Goal: Task Accomplishment & Management: Use online tool/utility

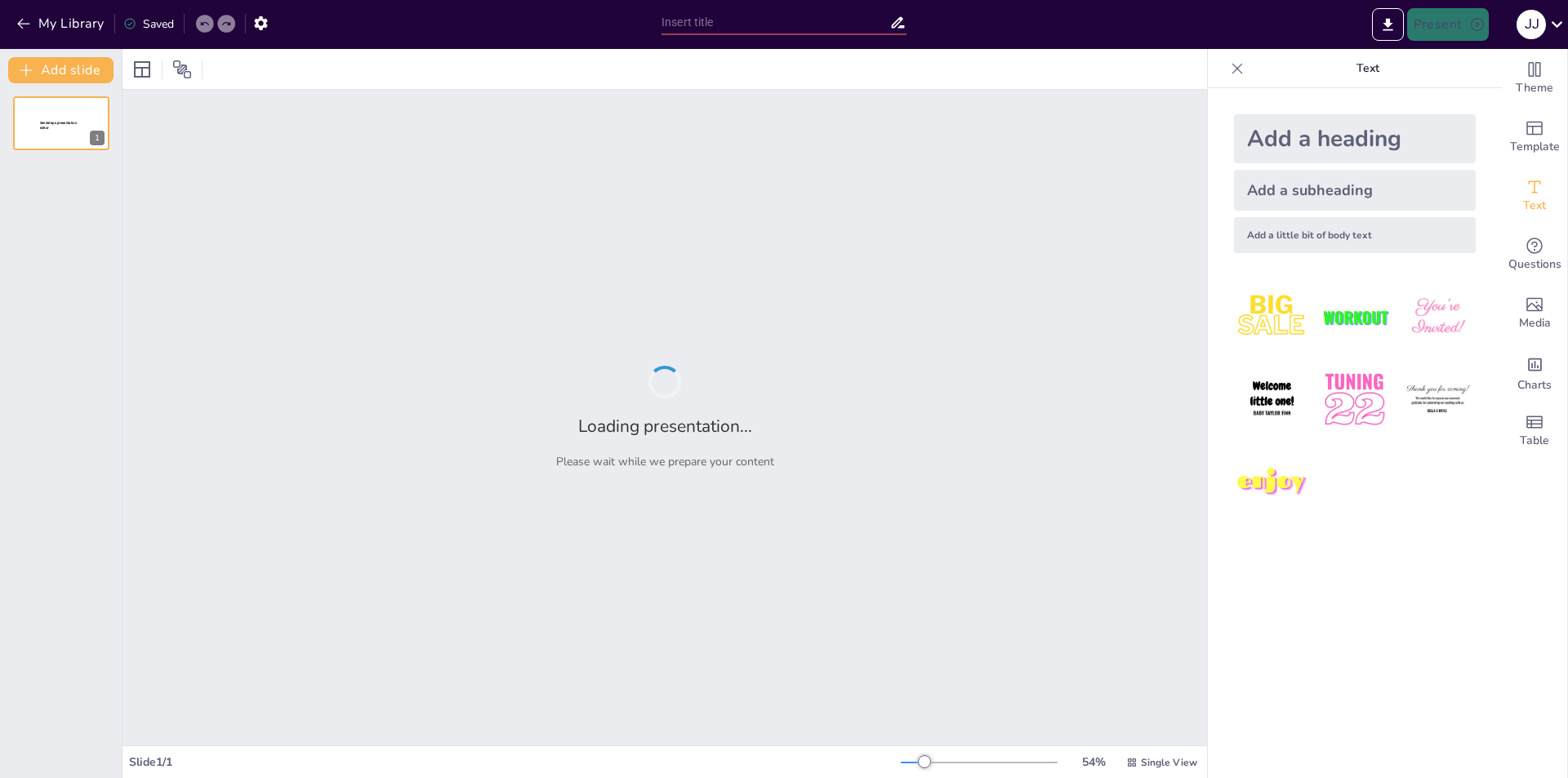
type input "From Awareness to Action: The G7+7 Petition Against [MEDICAL_DATA]"
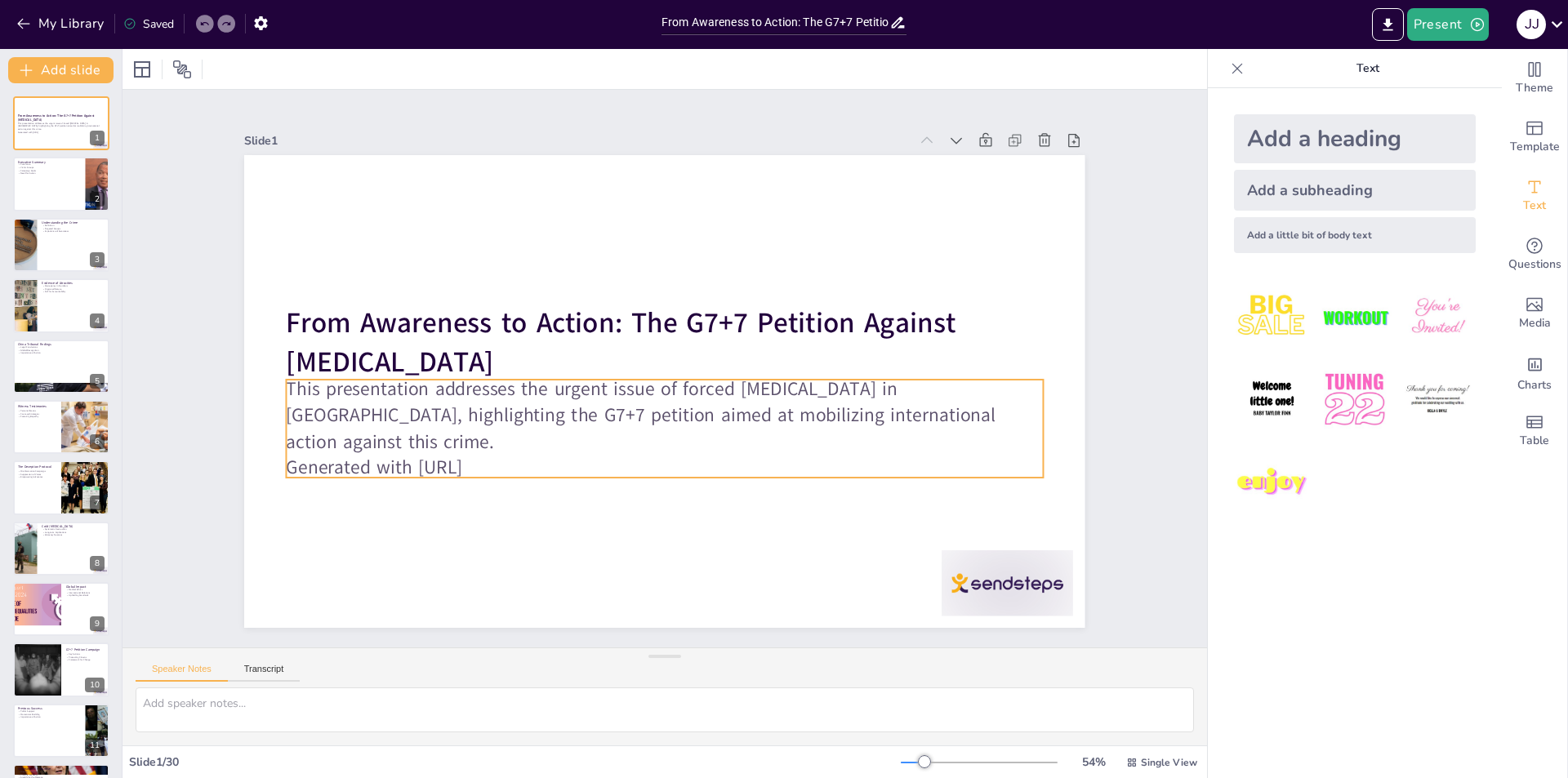
checkbox input "true"
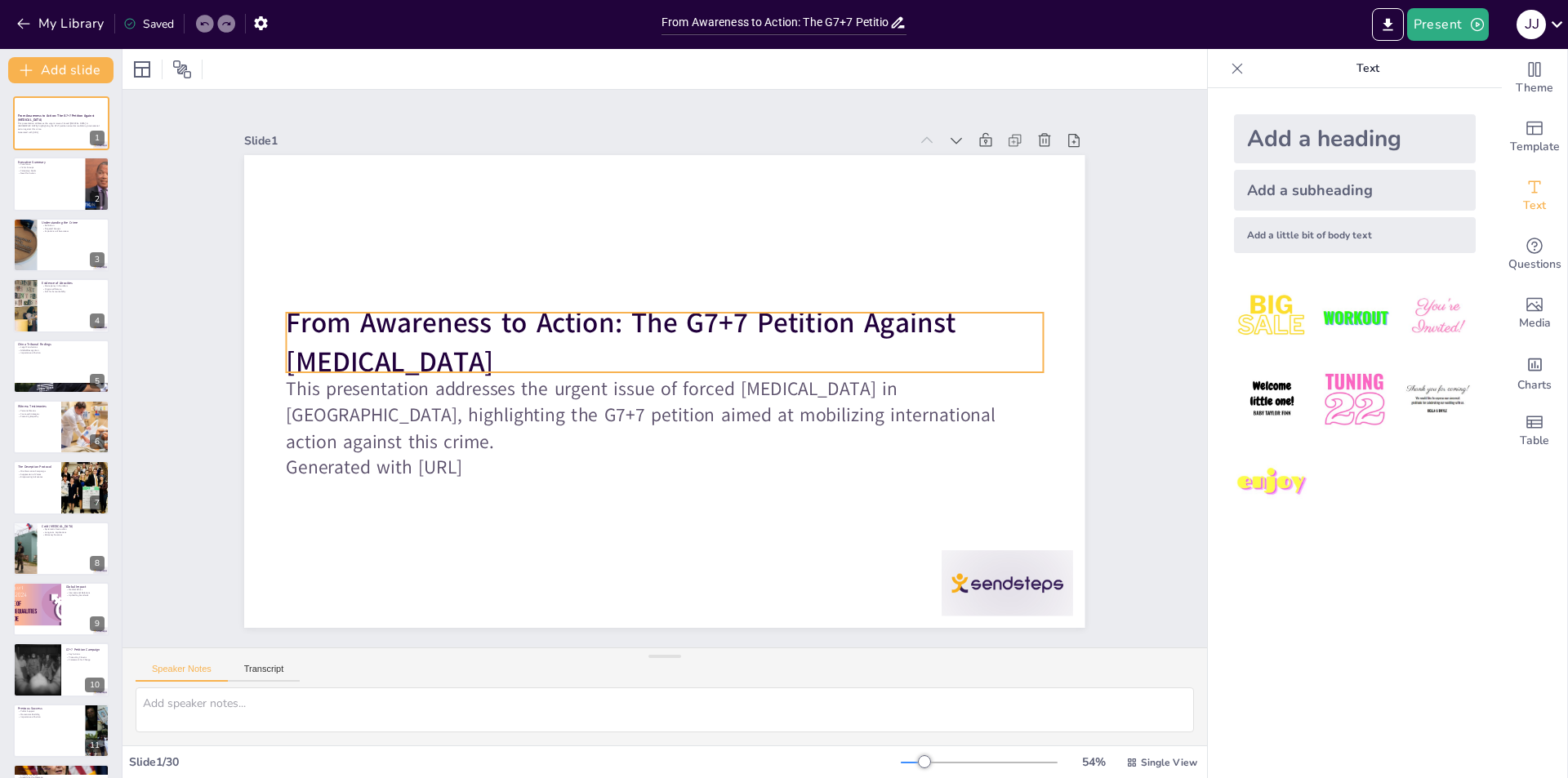
checkbox input "true"
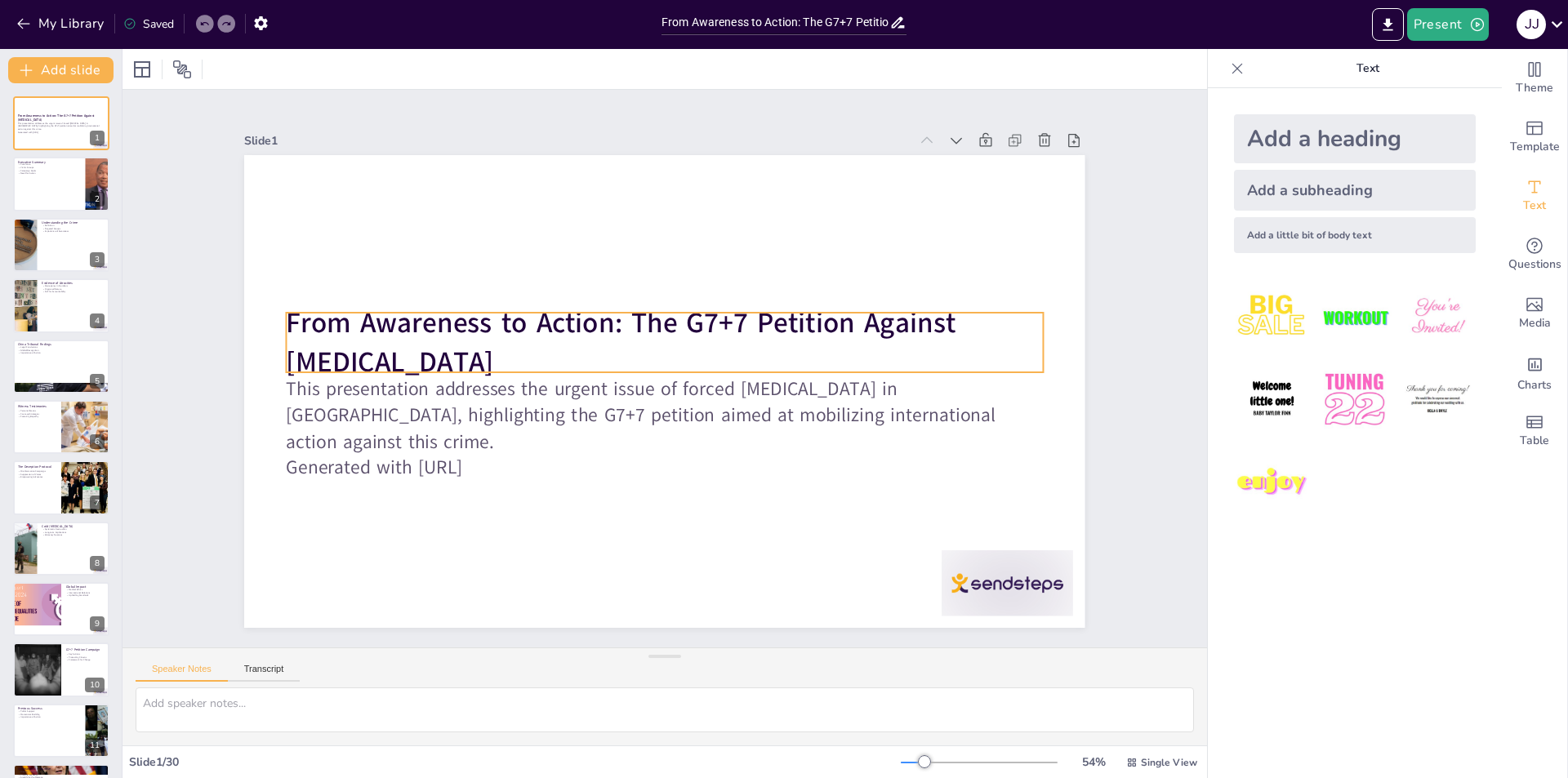
checkbox input "true"
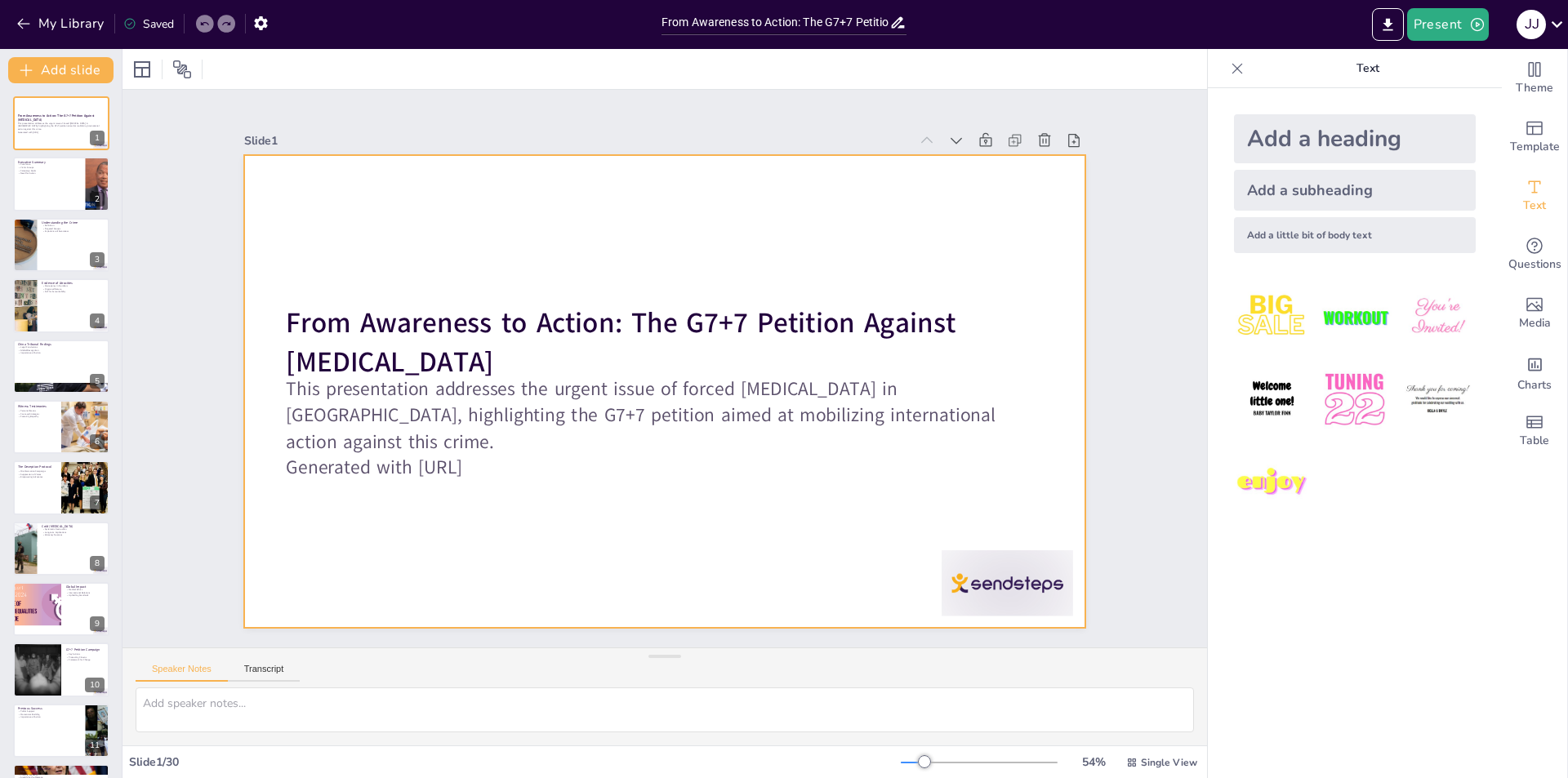
checkbox input "true"
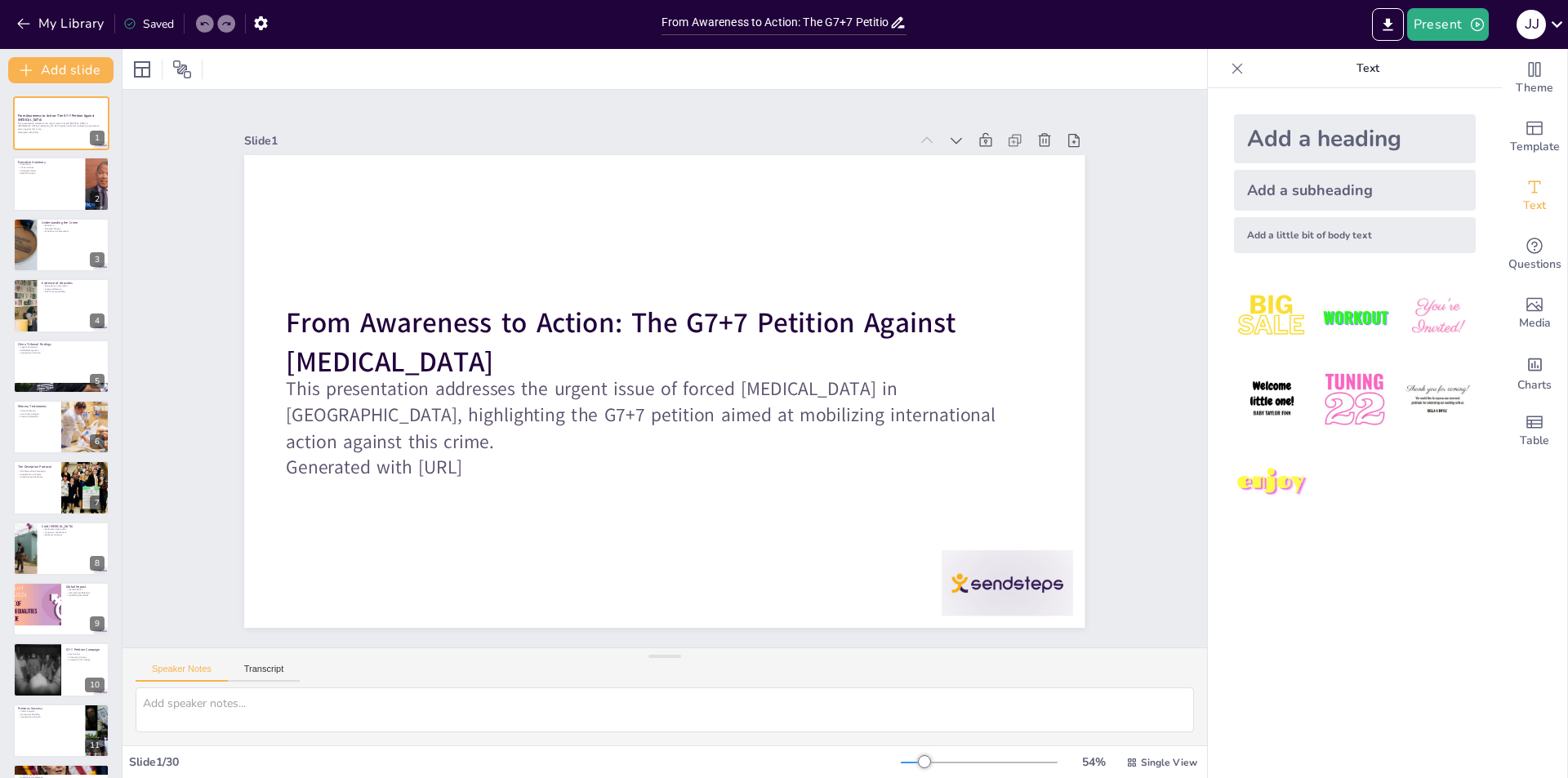
checkbox input "true"
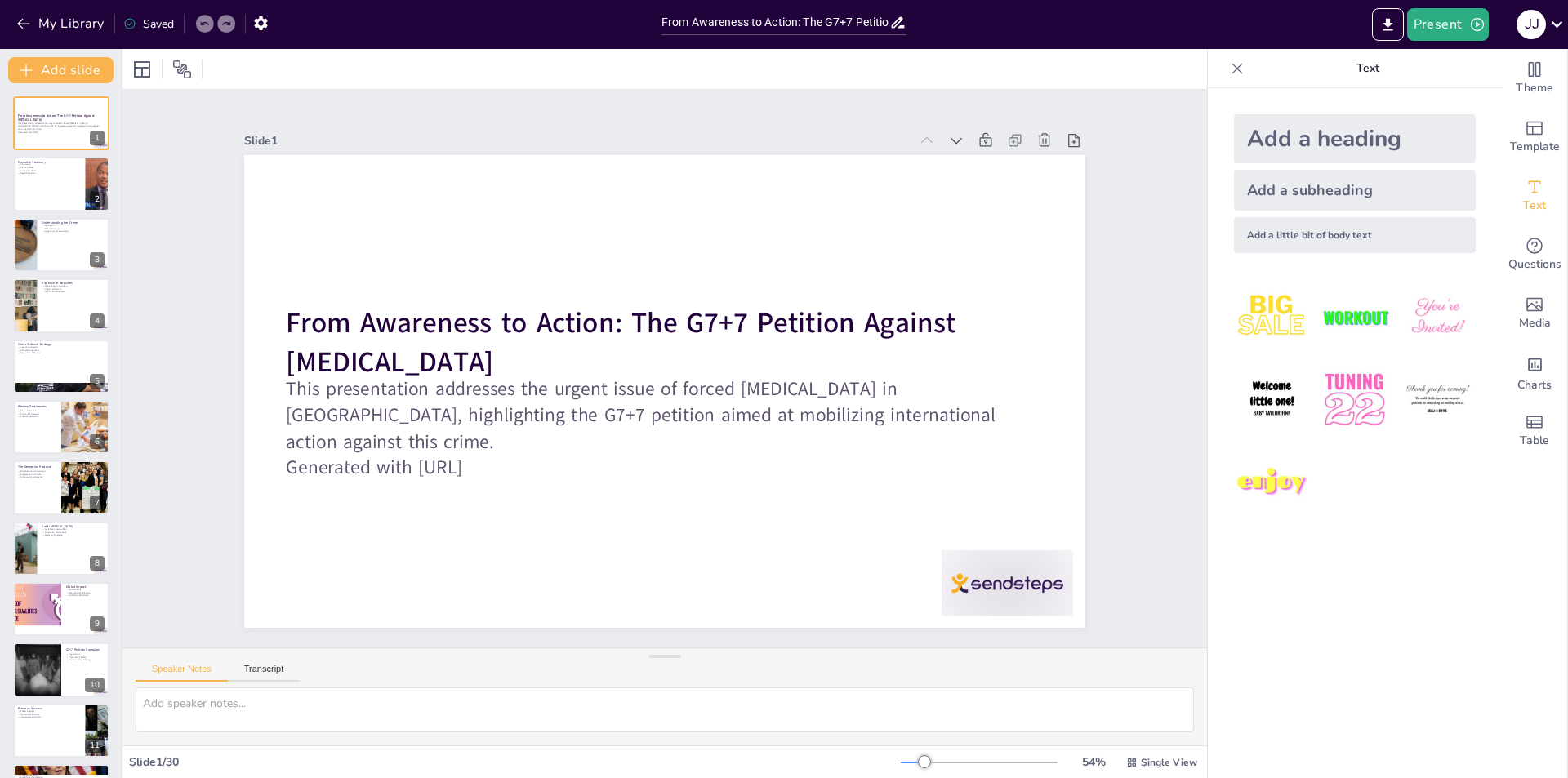
checkbox input "true"
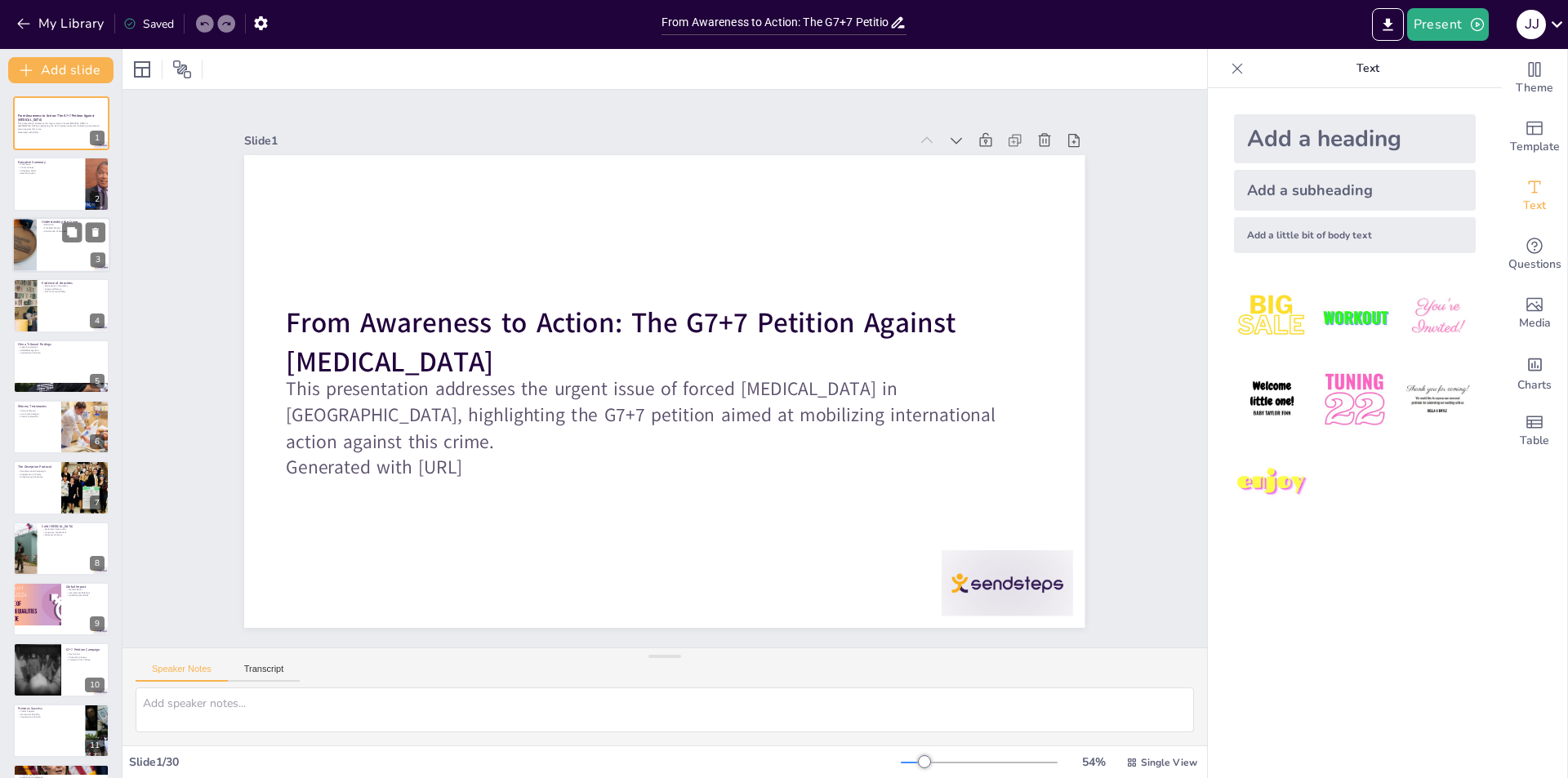
checkbox input "true"
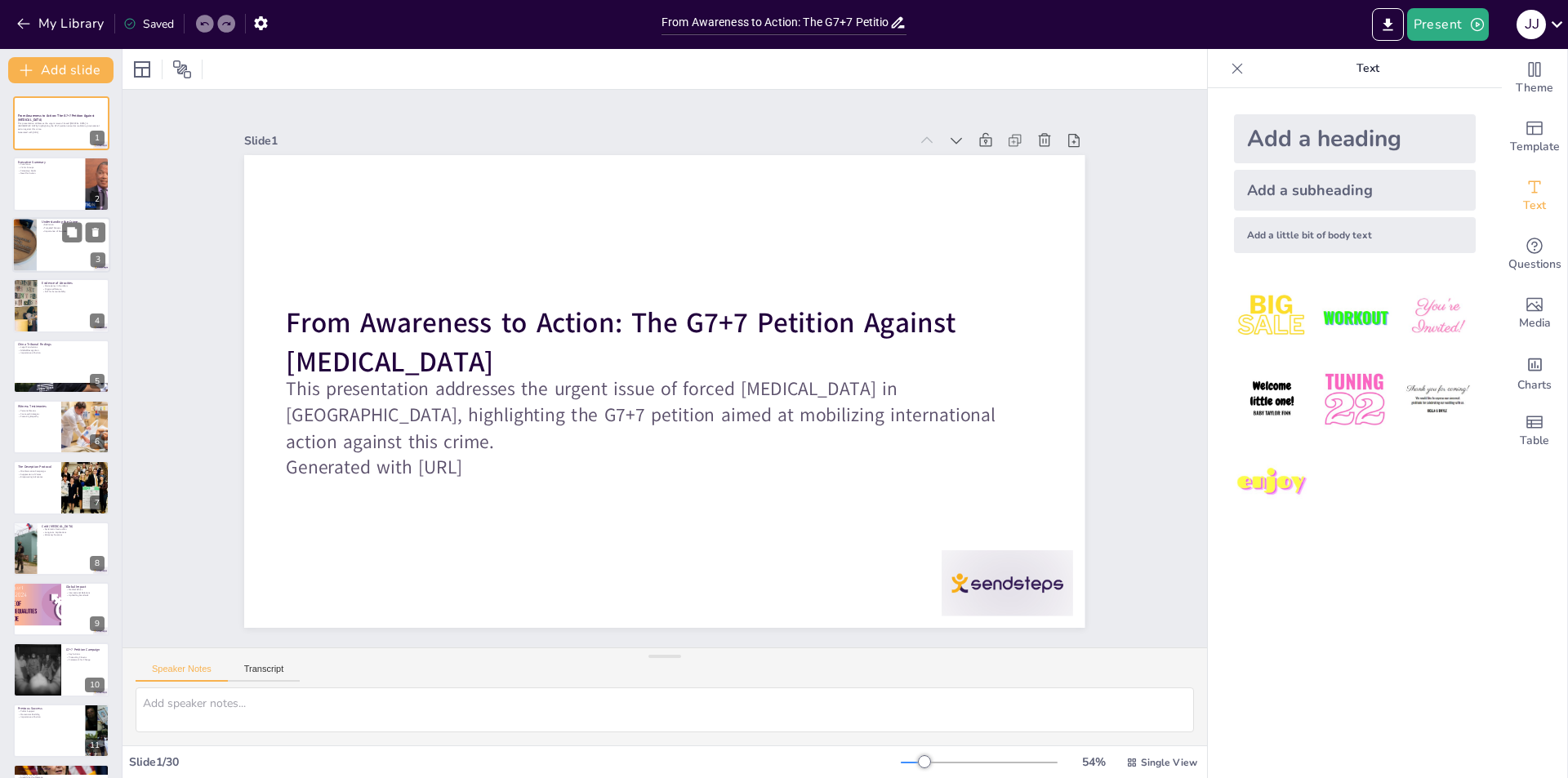
checkbox input "true"
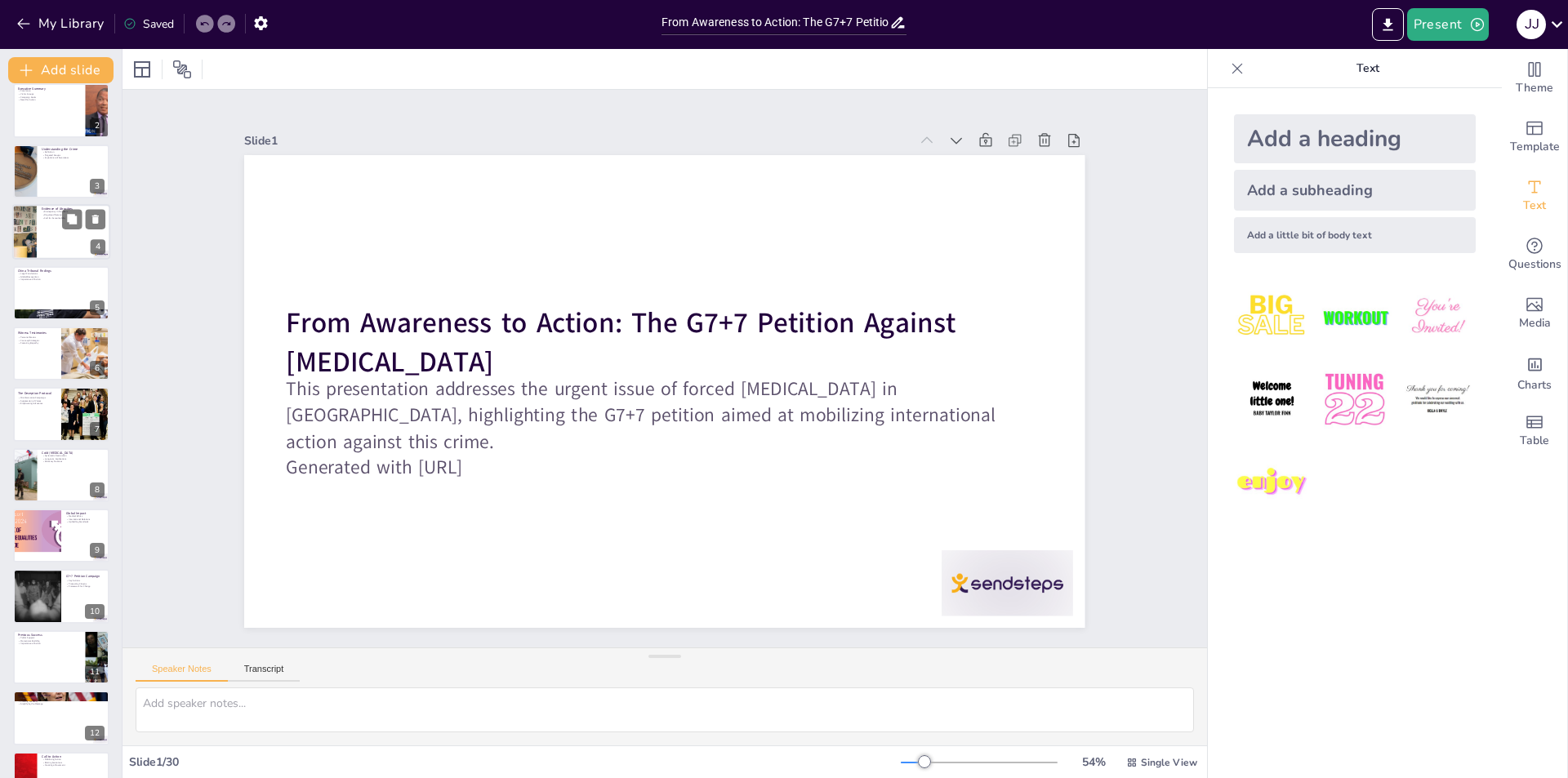
checkbox input "true"
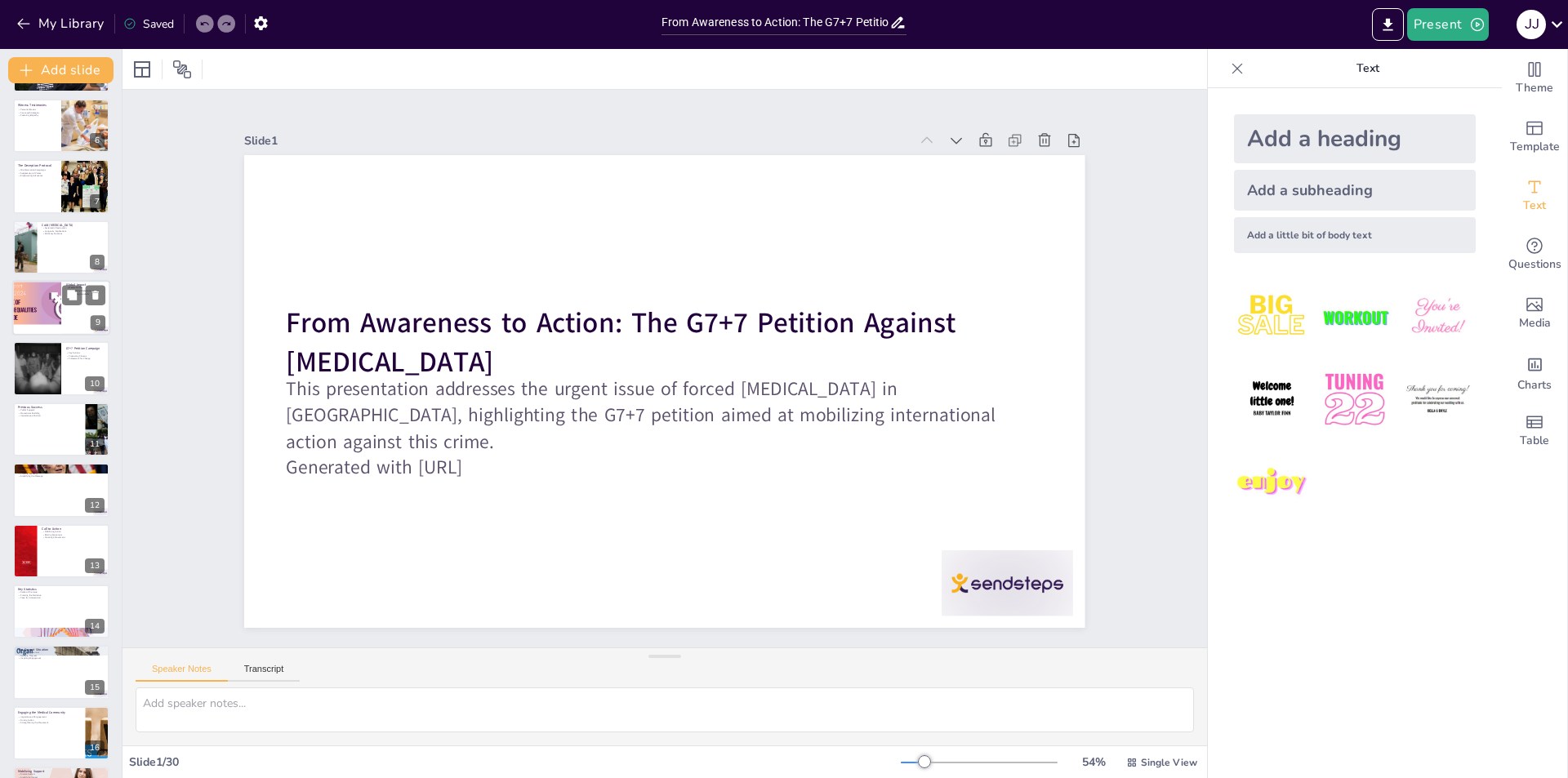
checkbox input "true"
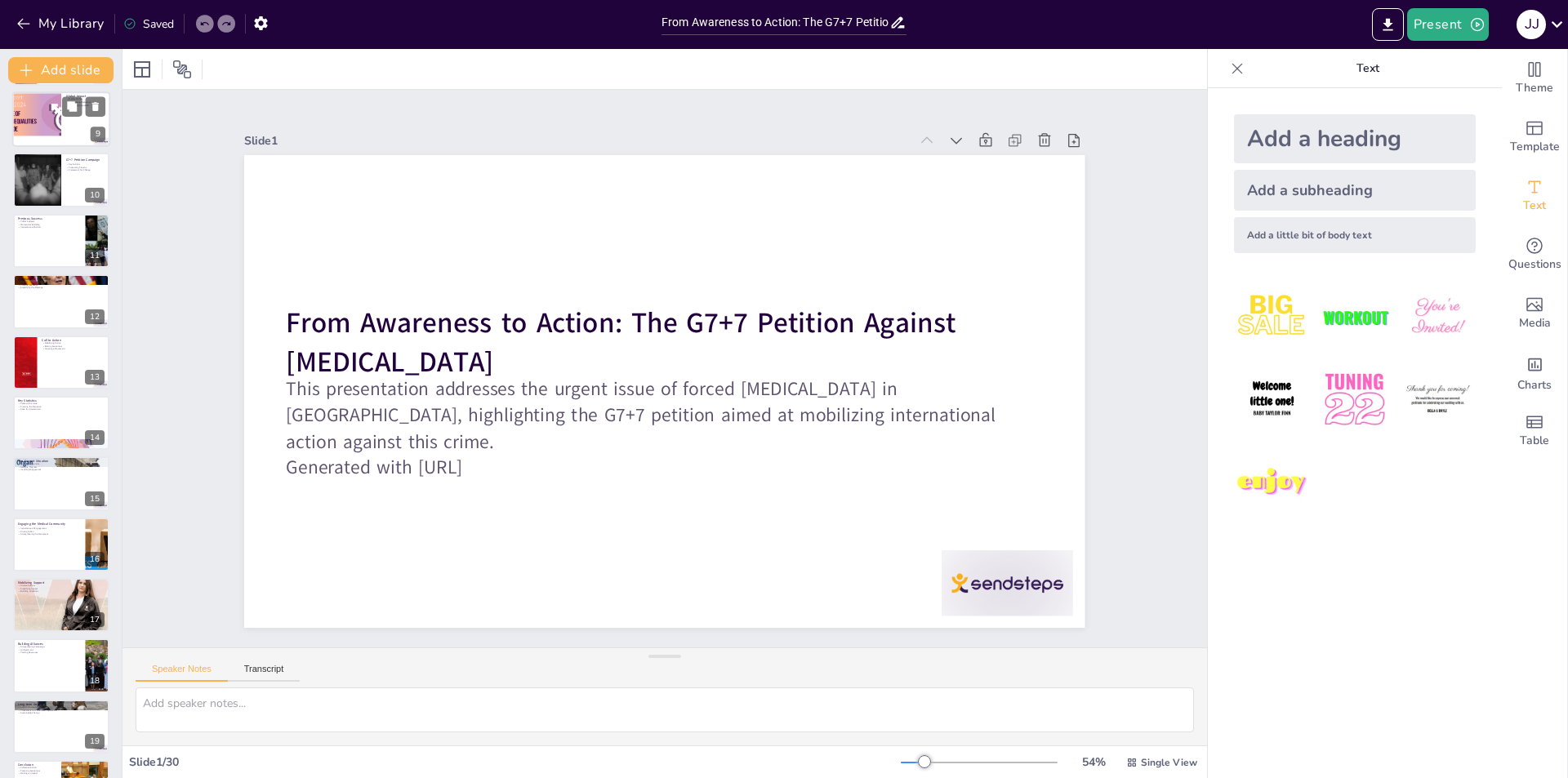
checkbox input "true"
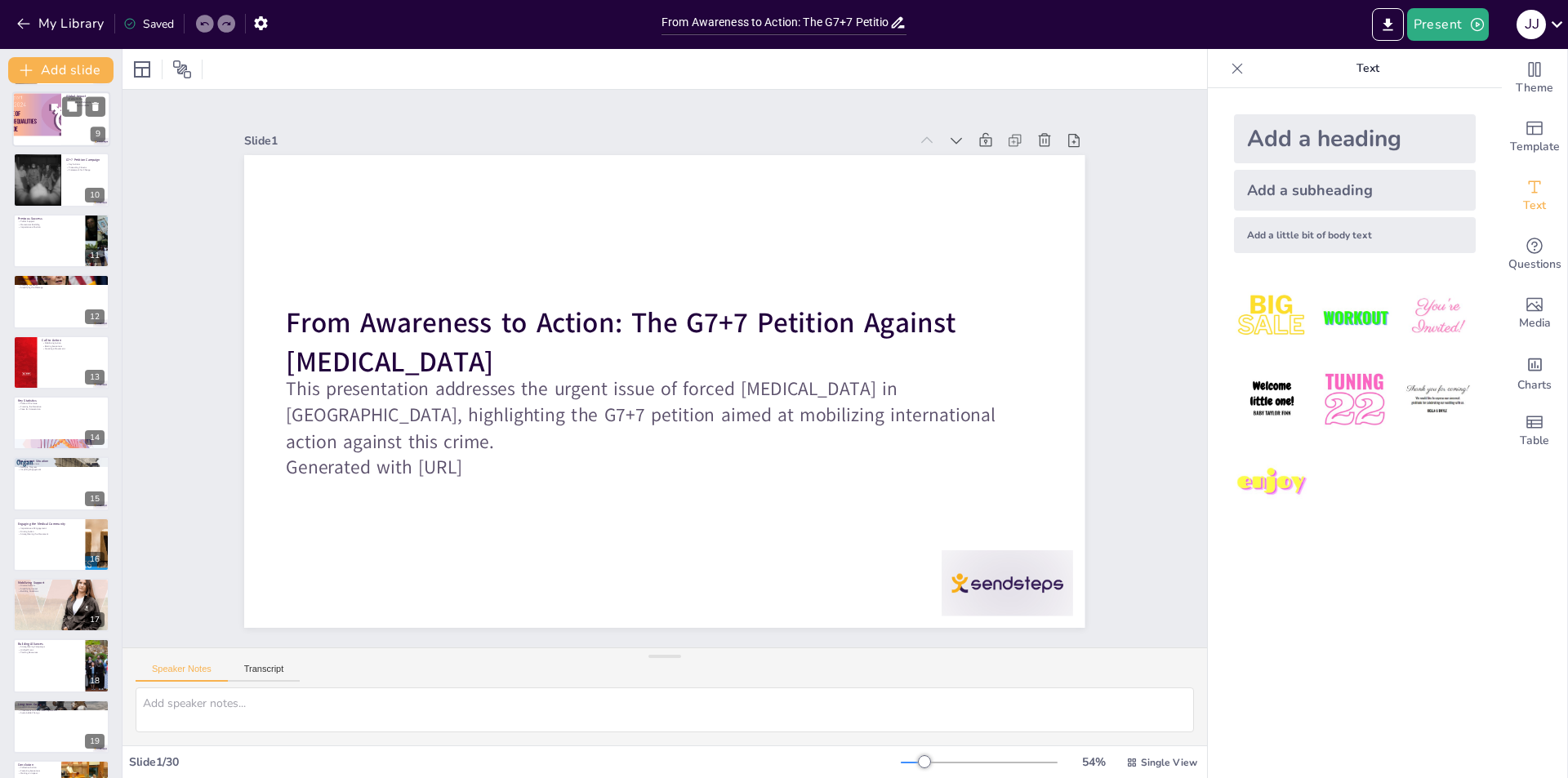
checkbox input "true"
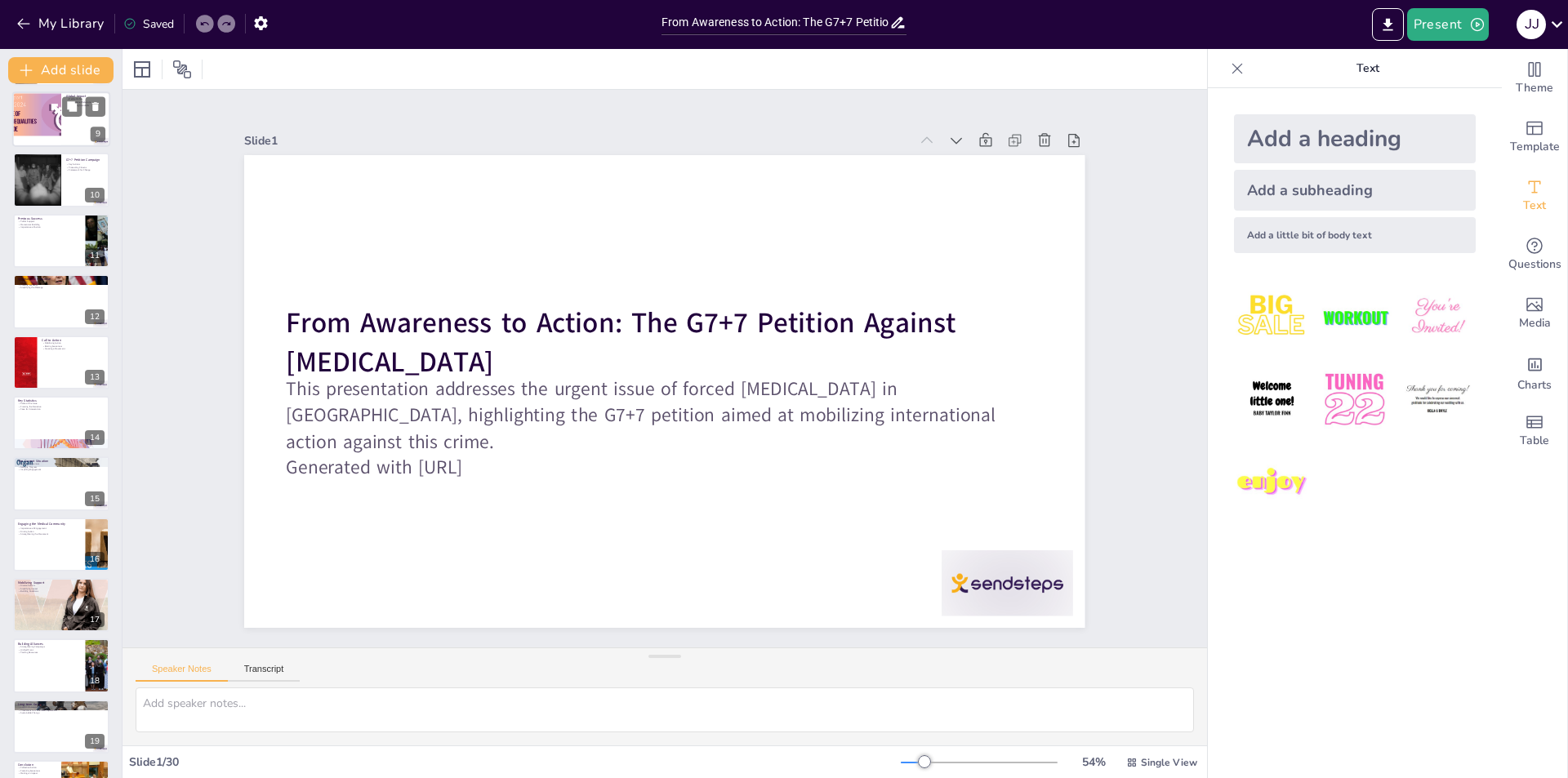
checkbox input "true"
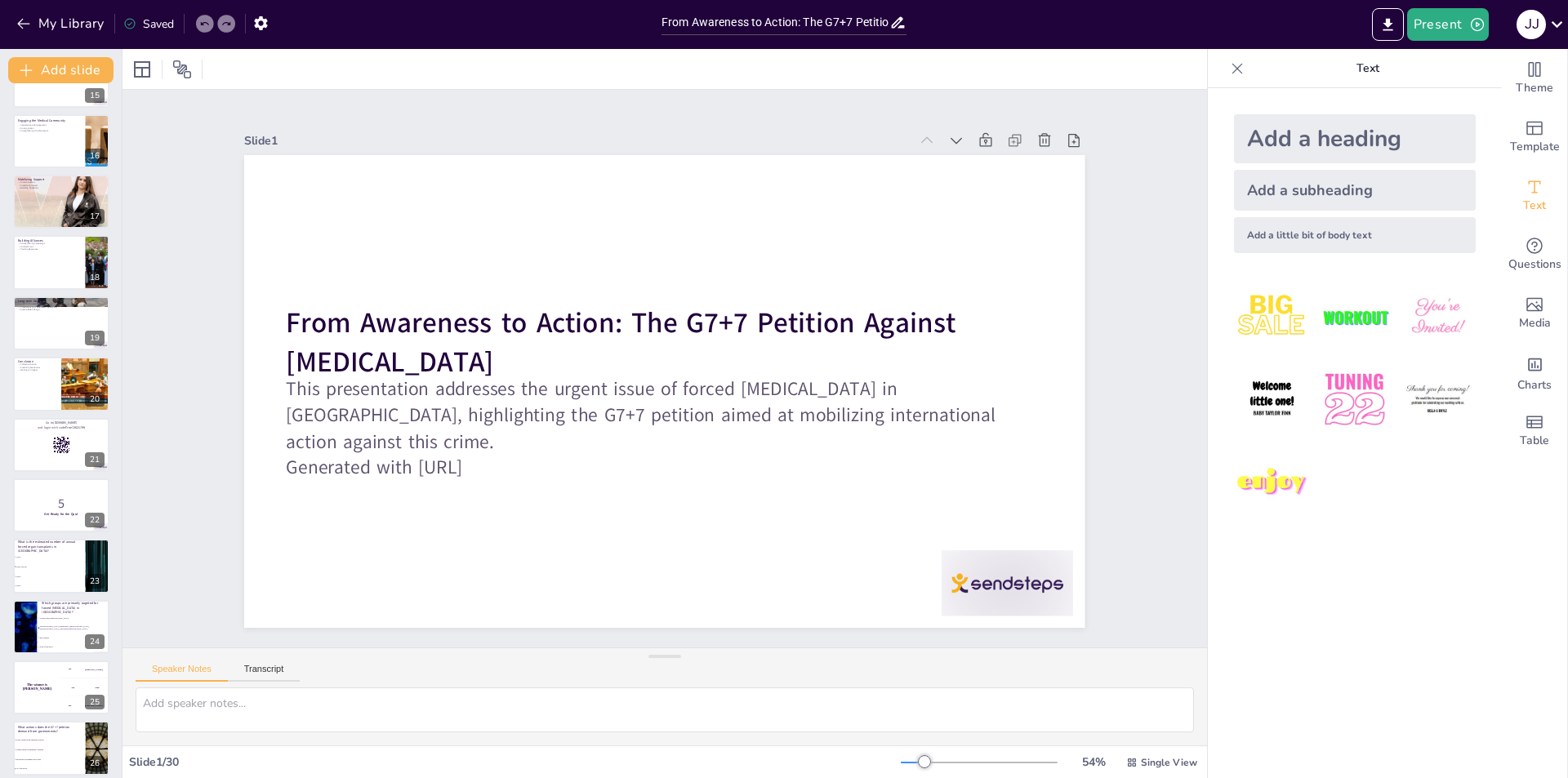
scroll to position [980, 0]
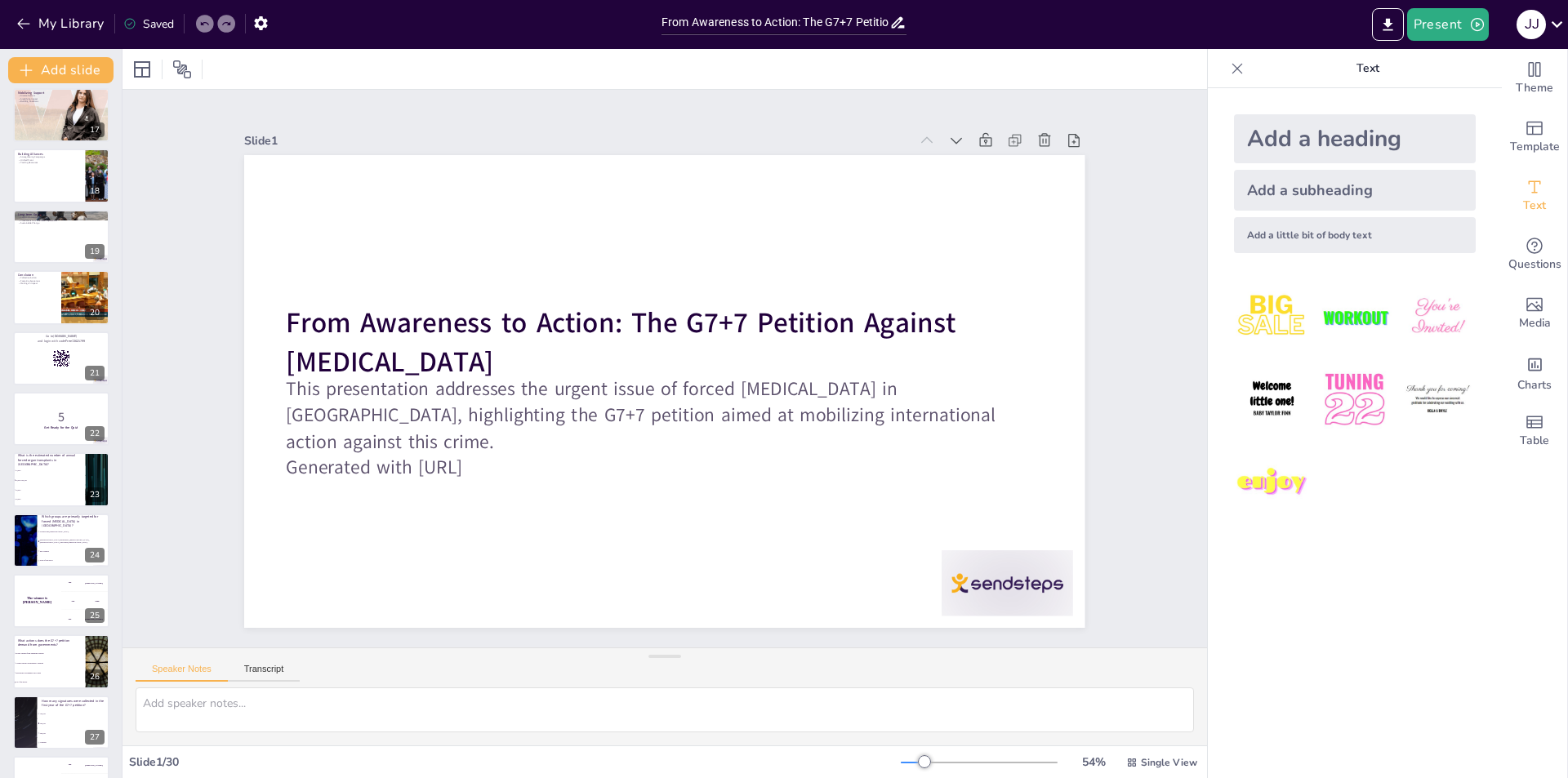
checkbox input "true"
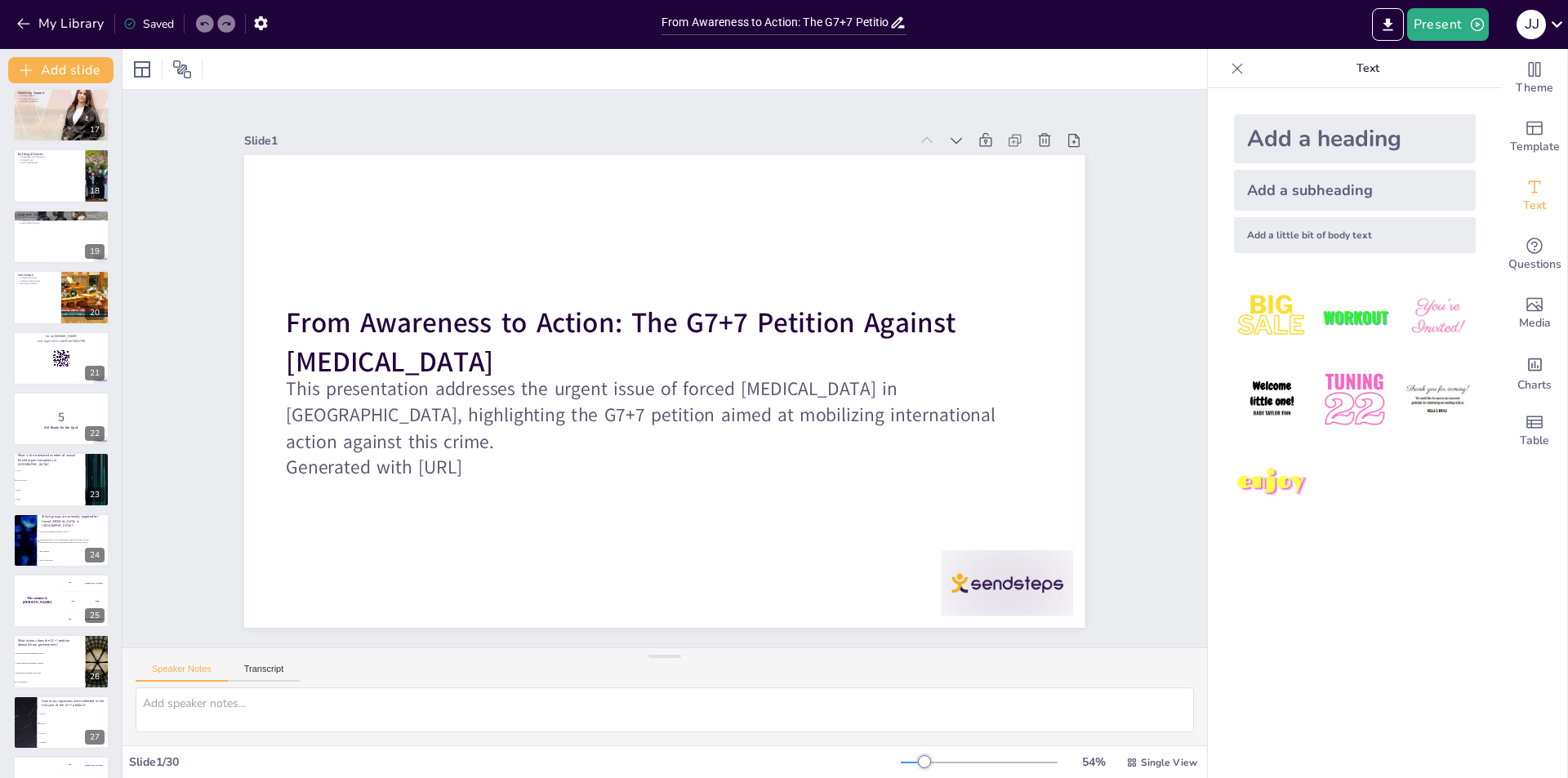
checkbox input "true"
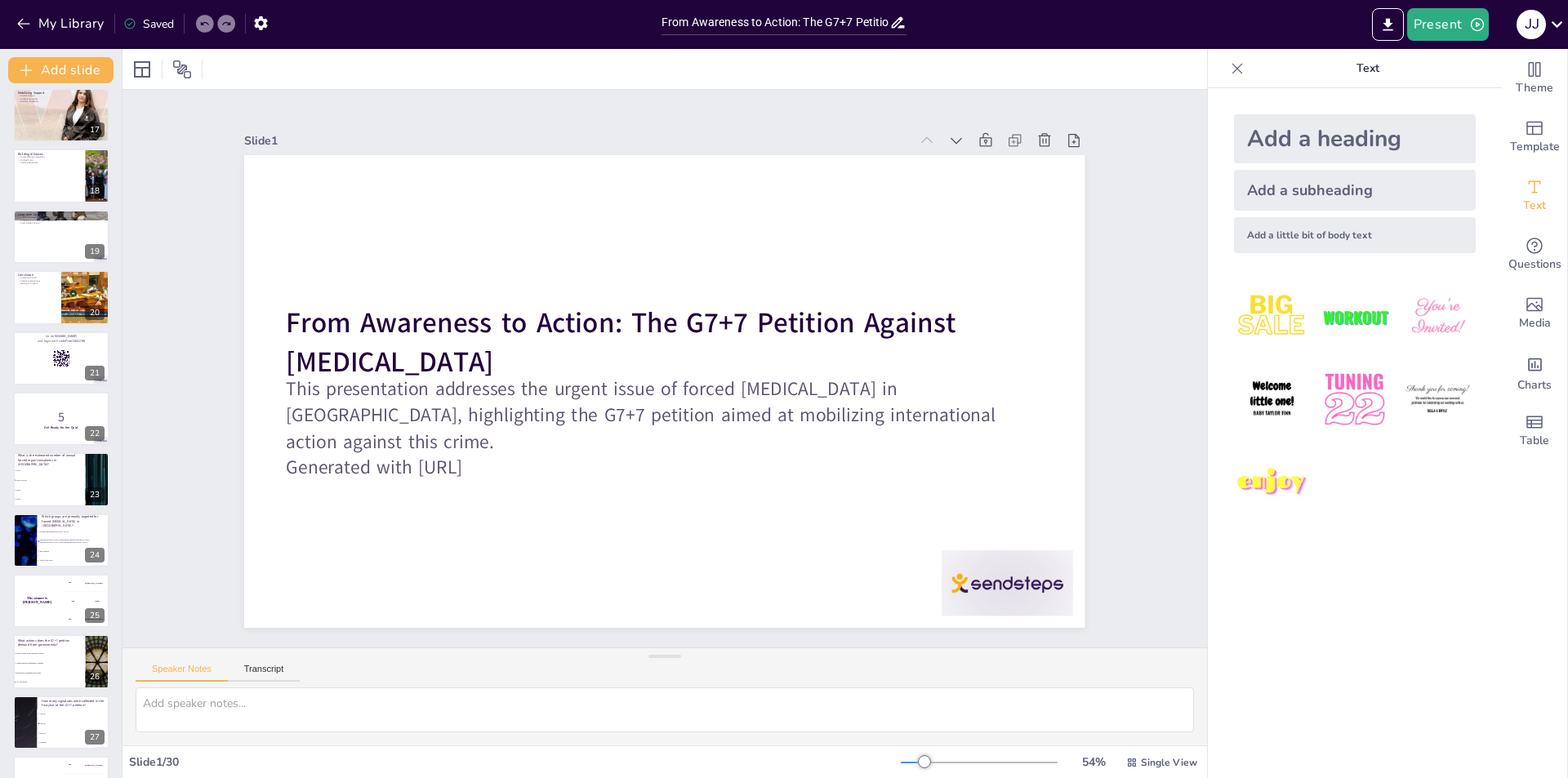
checkbox input "true"
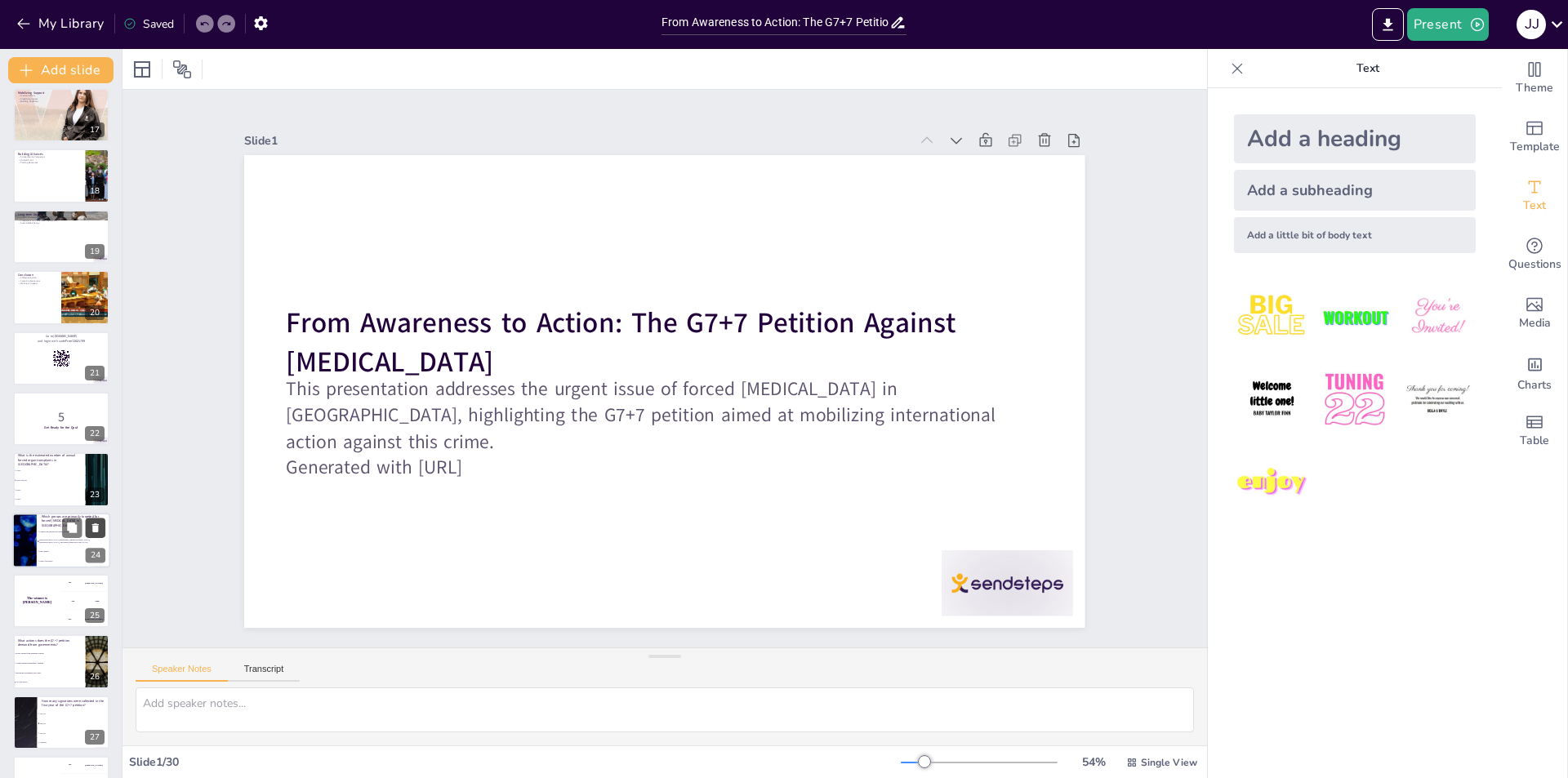
checkbox input "true"
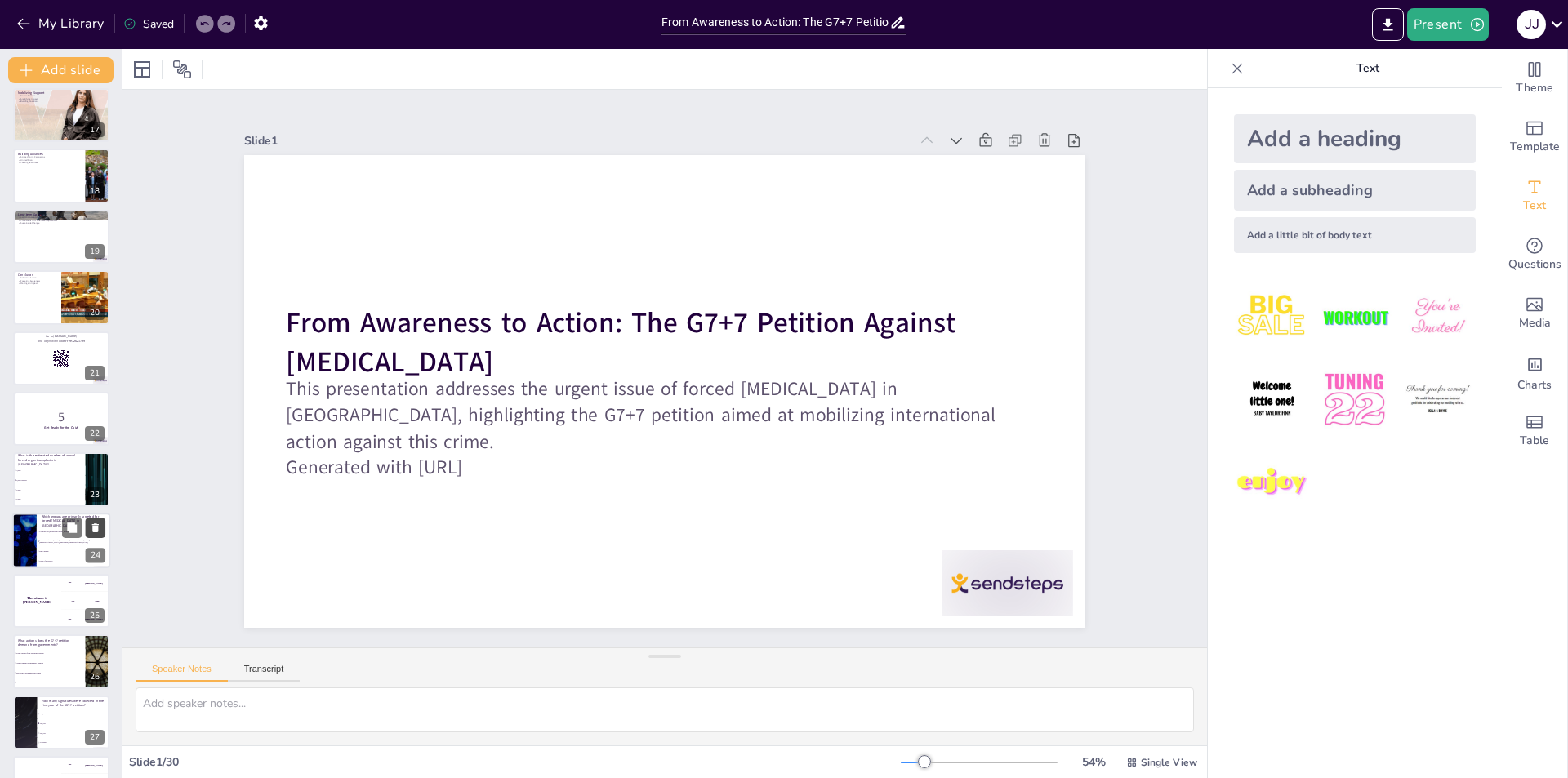
checkbox input "true"
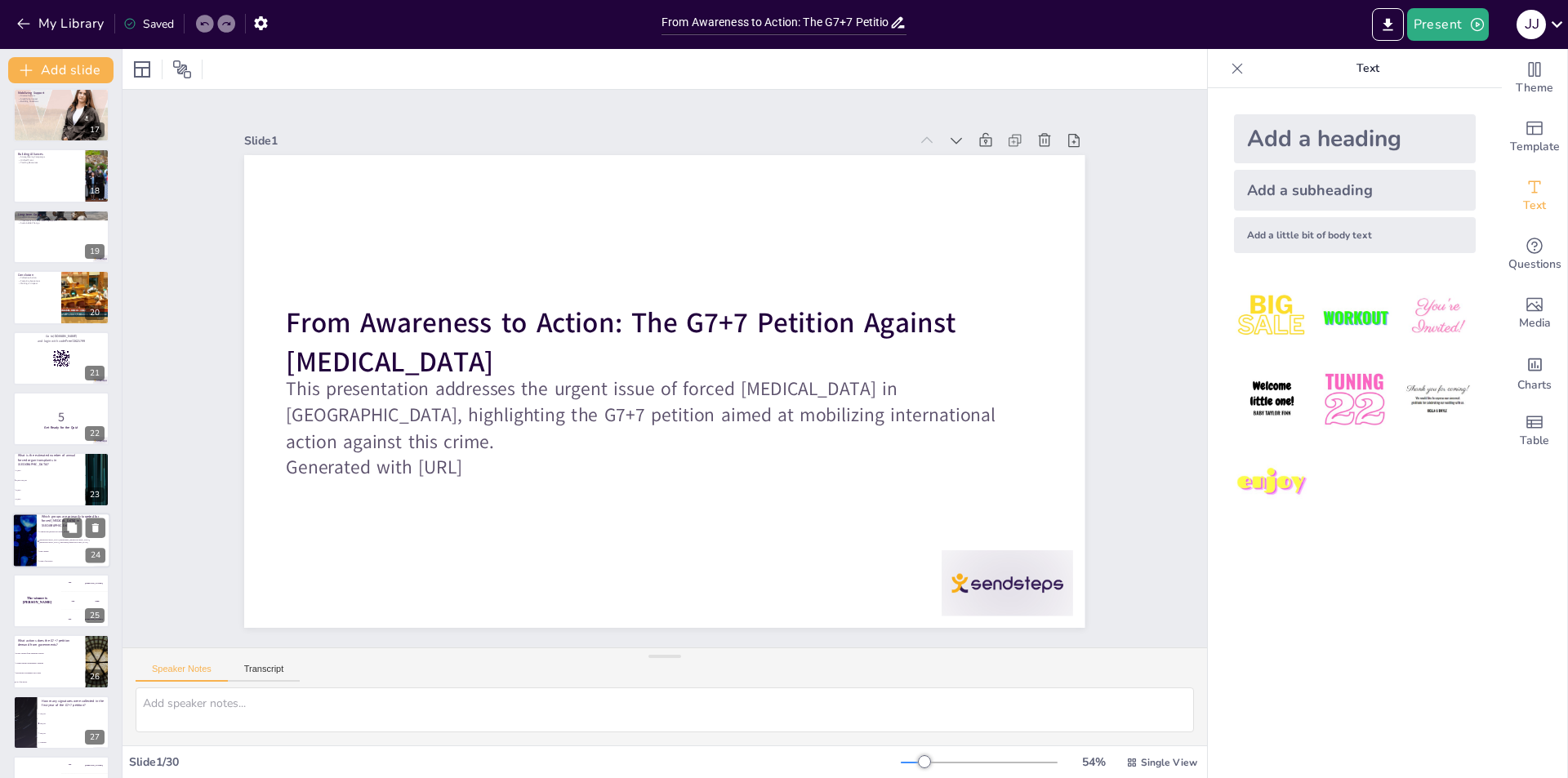
checkbox input "true"
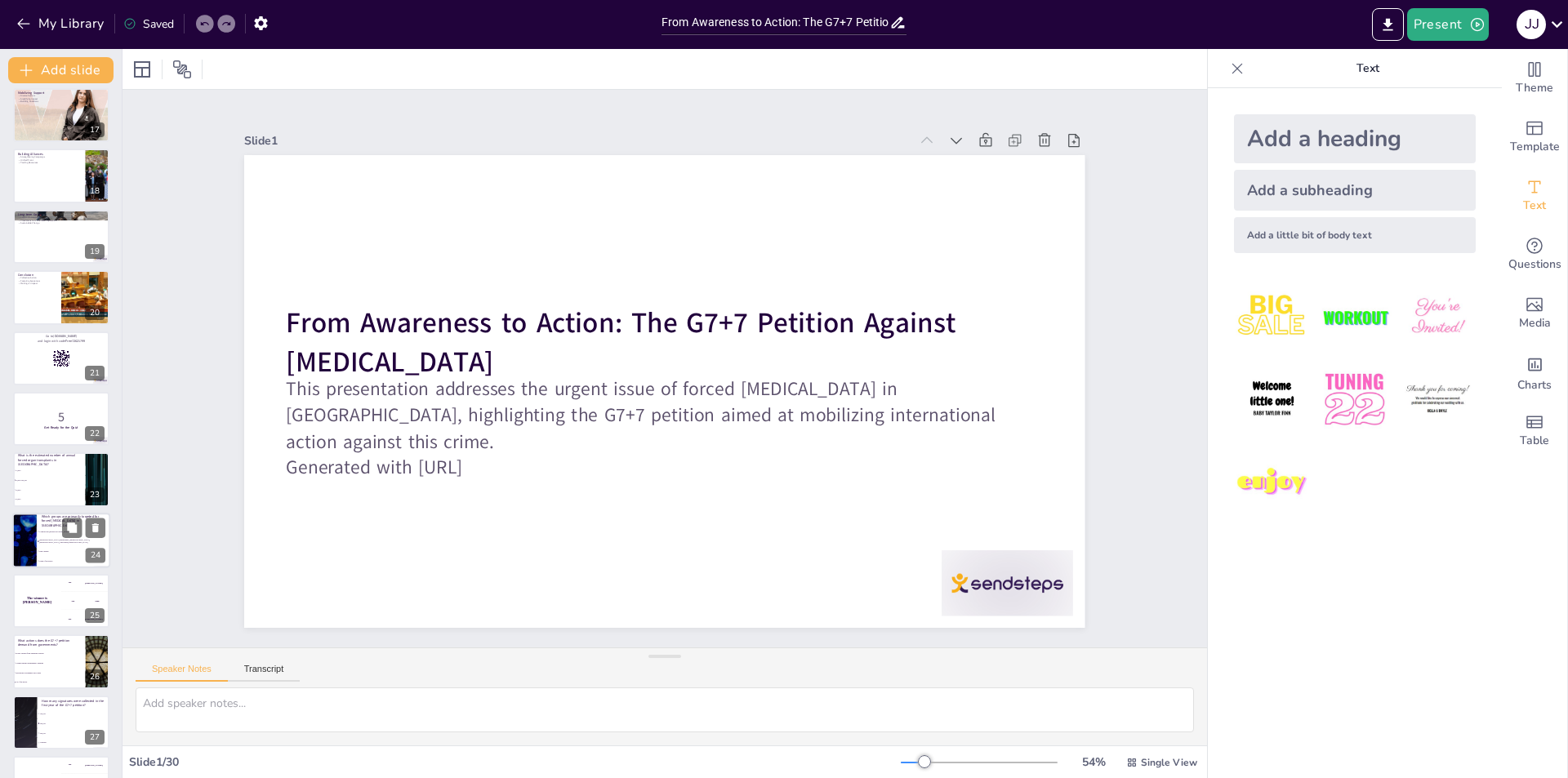
checkbox input "true"
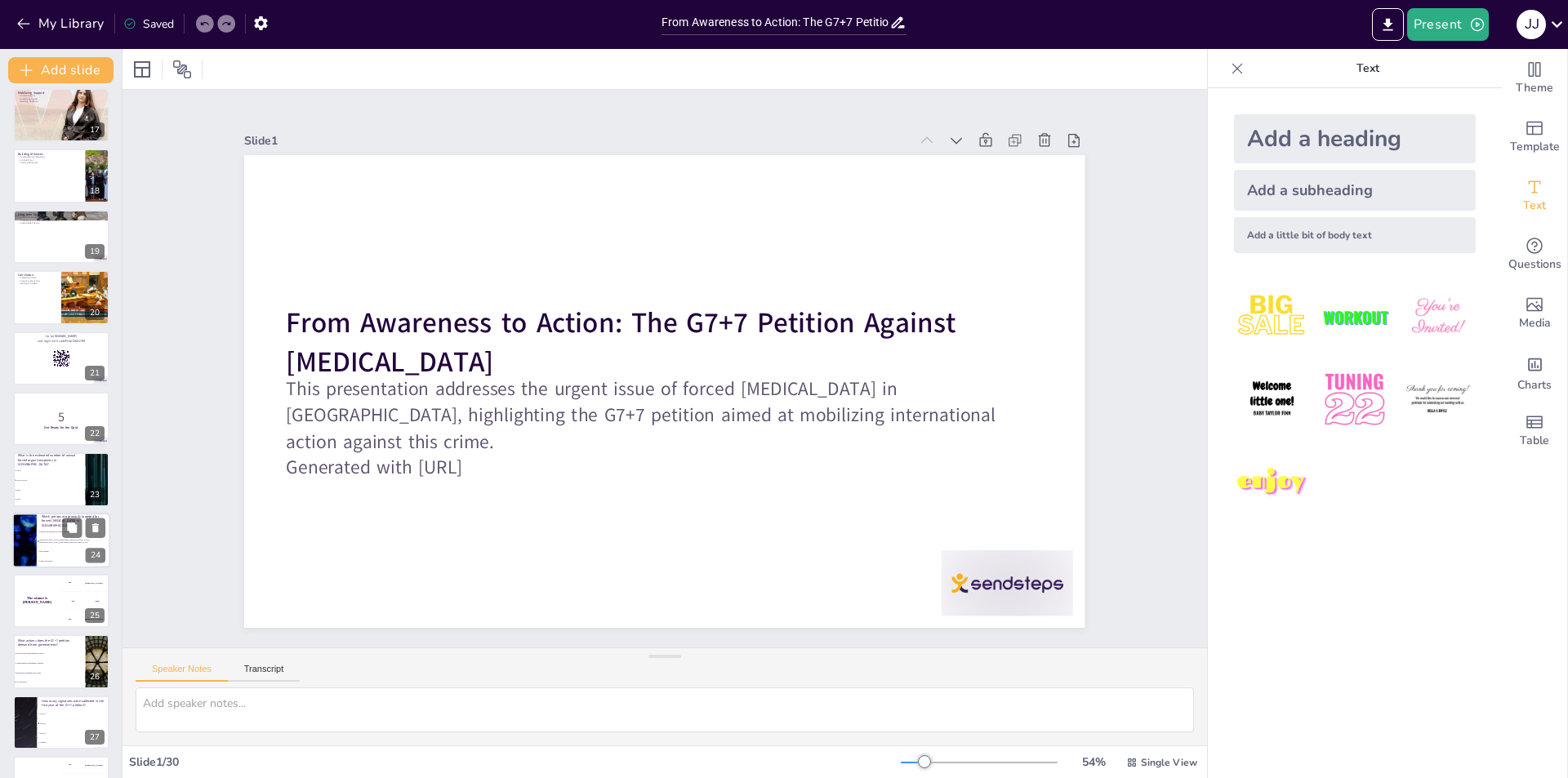
checkbox input "true"
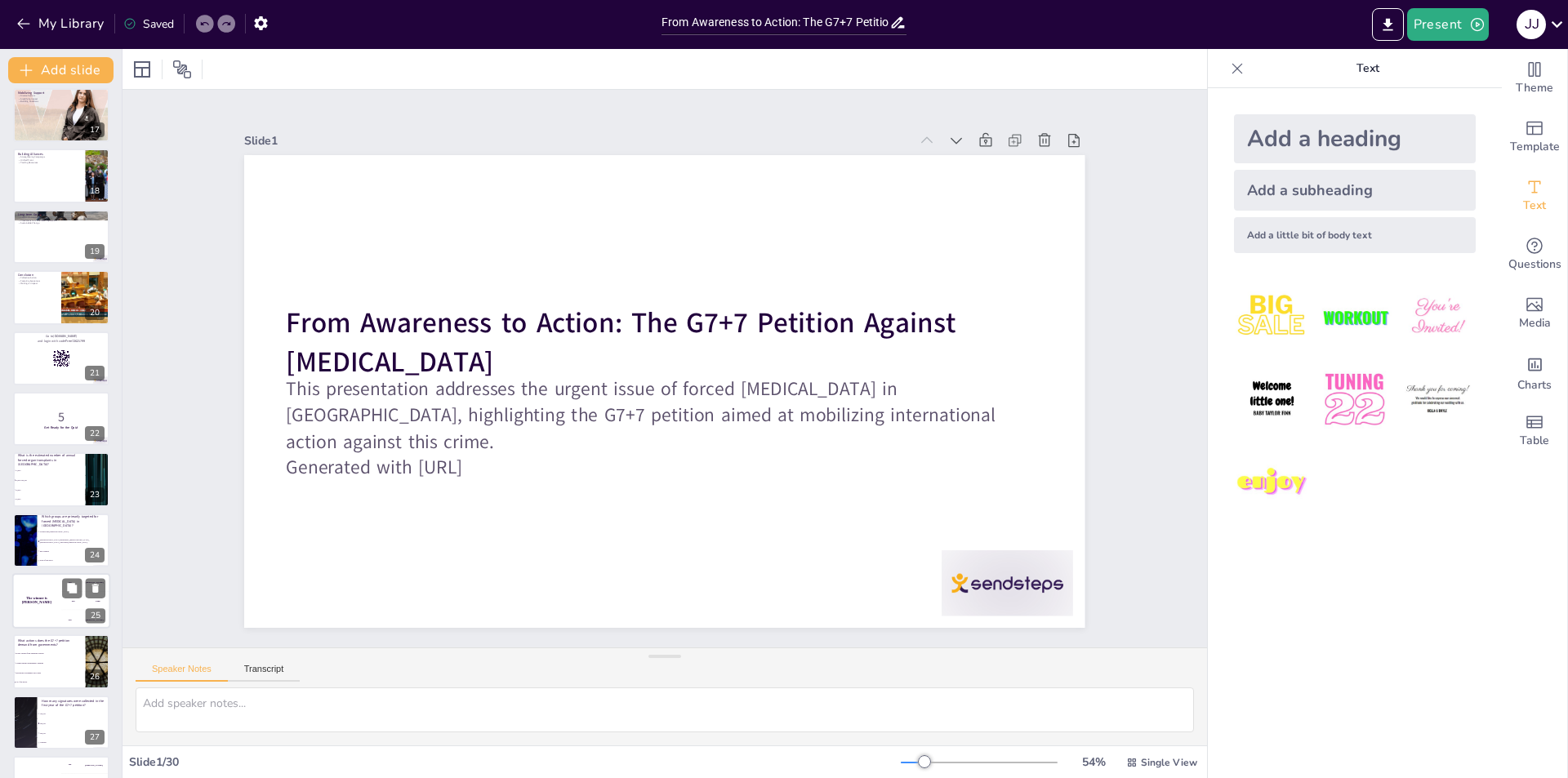
checkbox input "true"
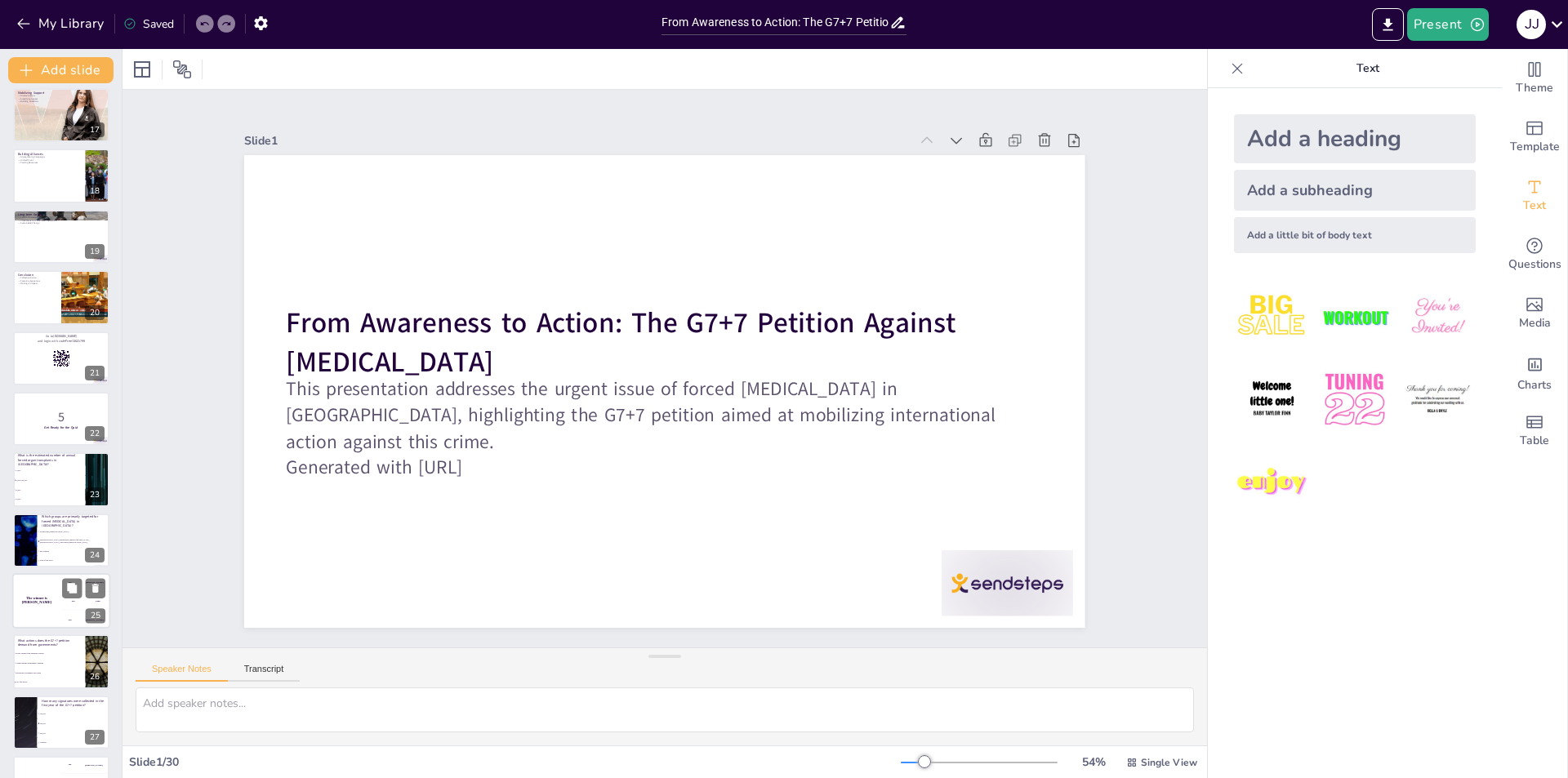
checkbox input "true"
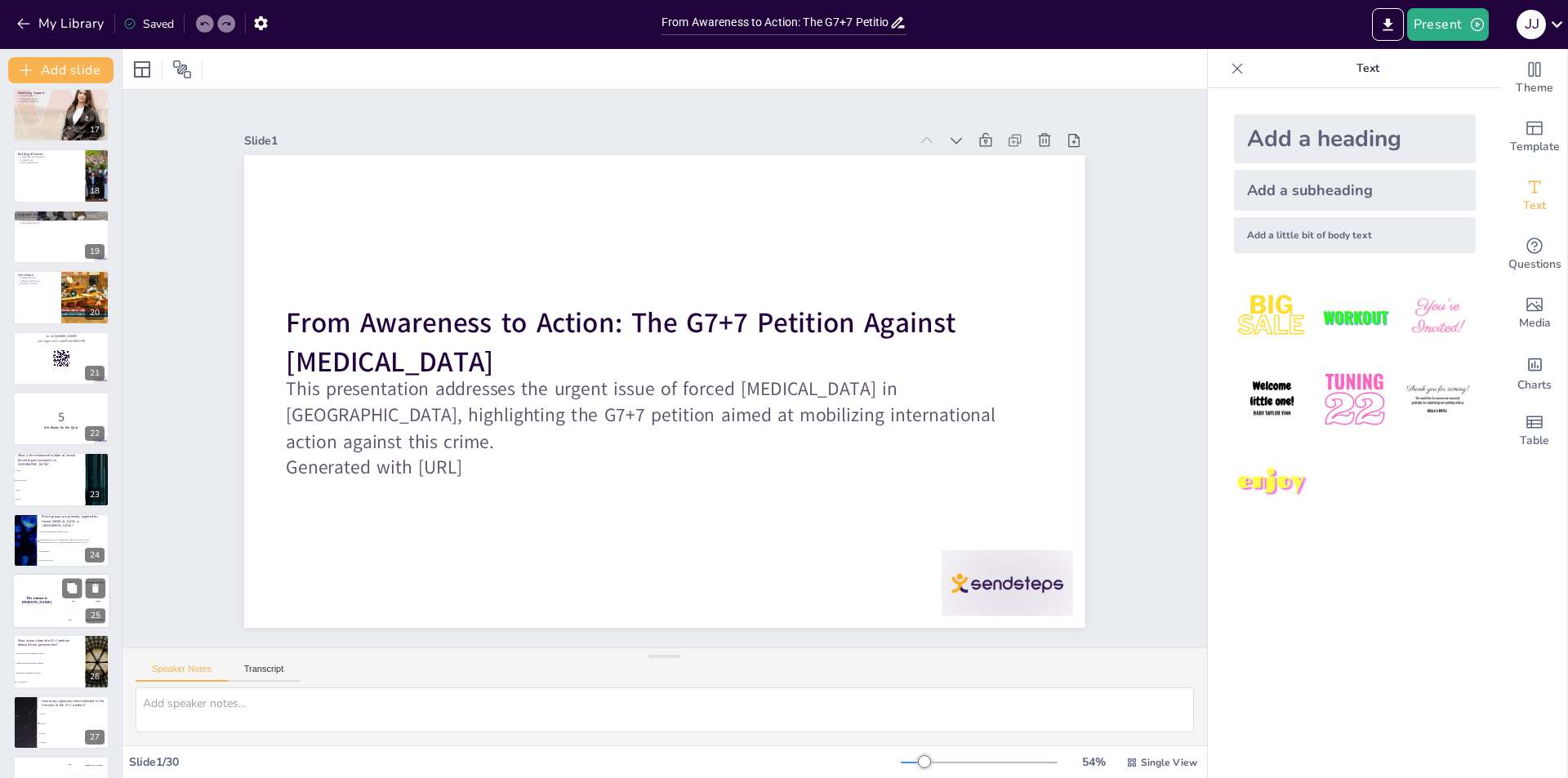
checkbox input "true"
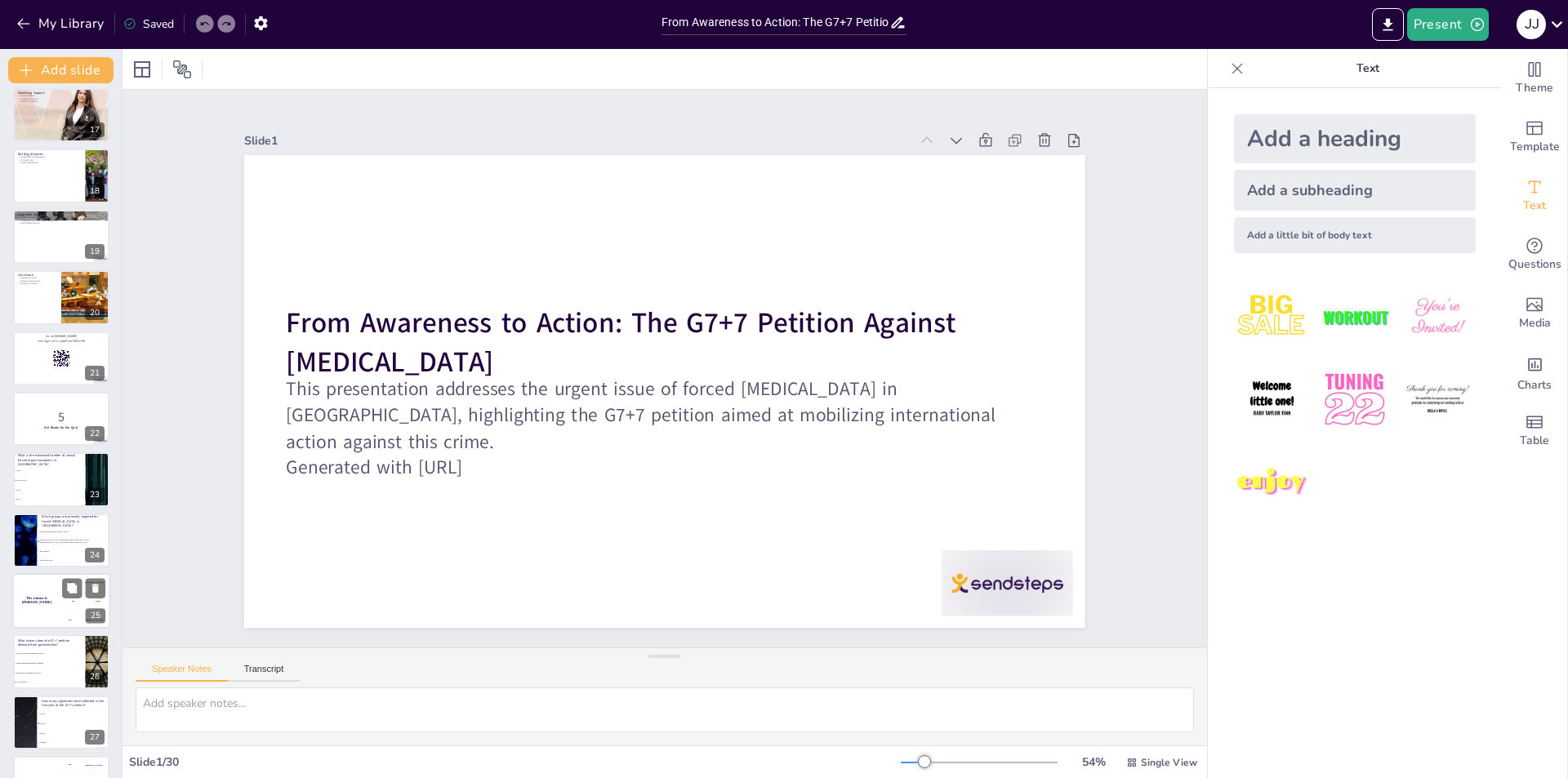
checkbox input "true"
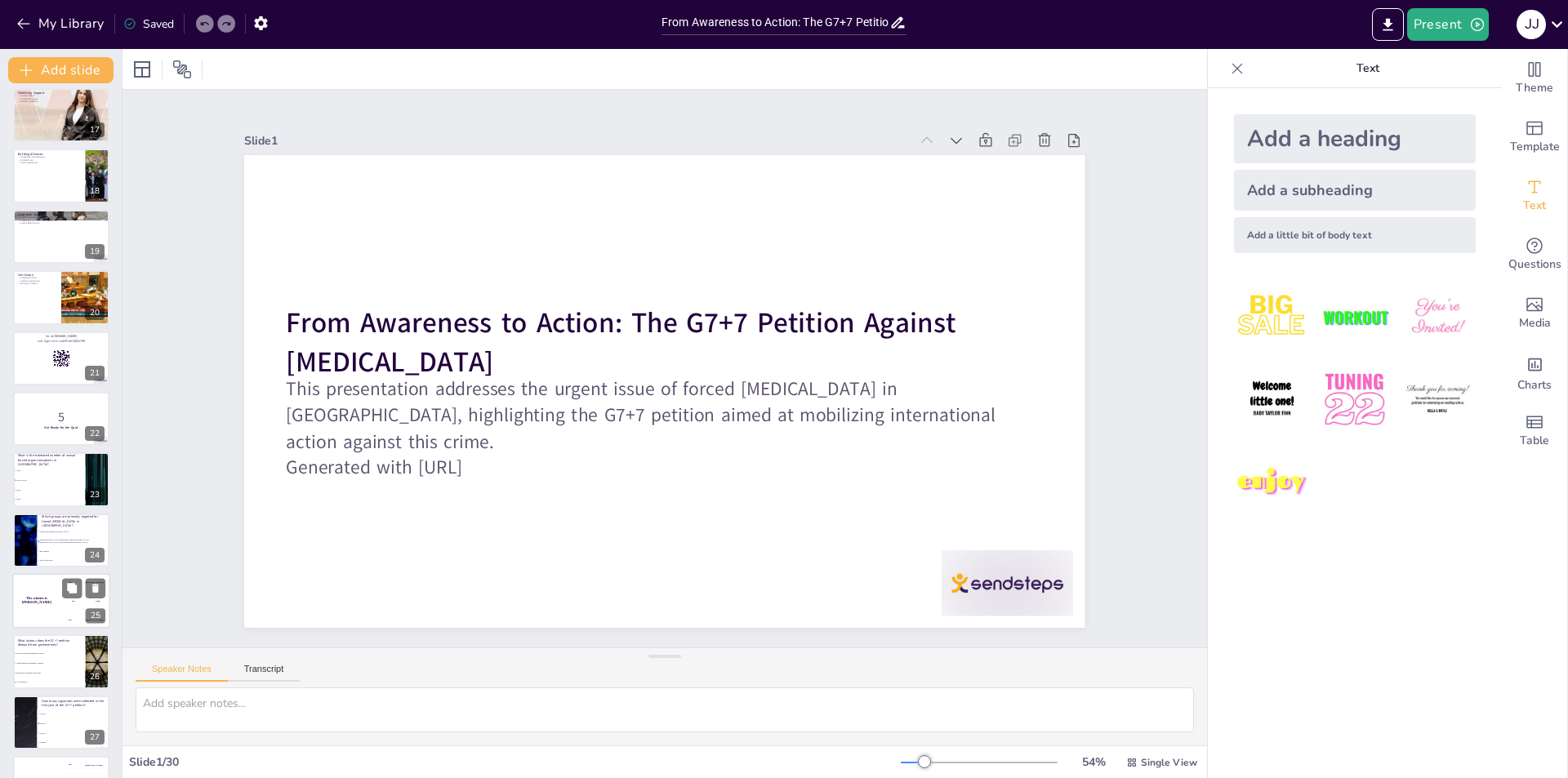
checkbox input "true"
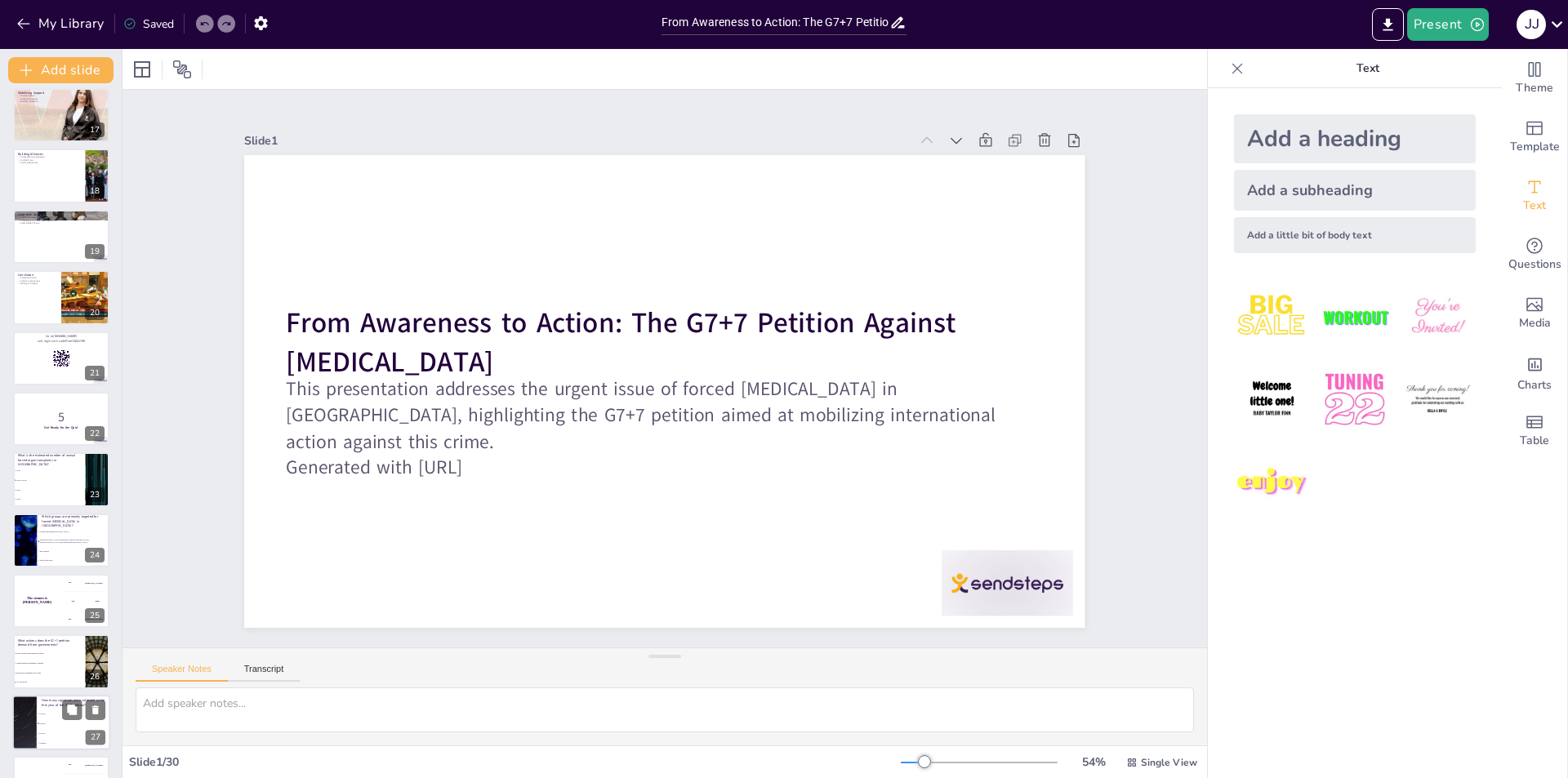
checkbox input "true"
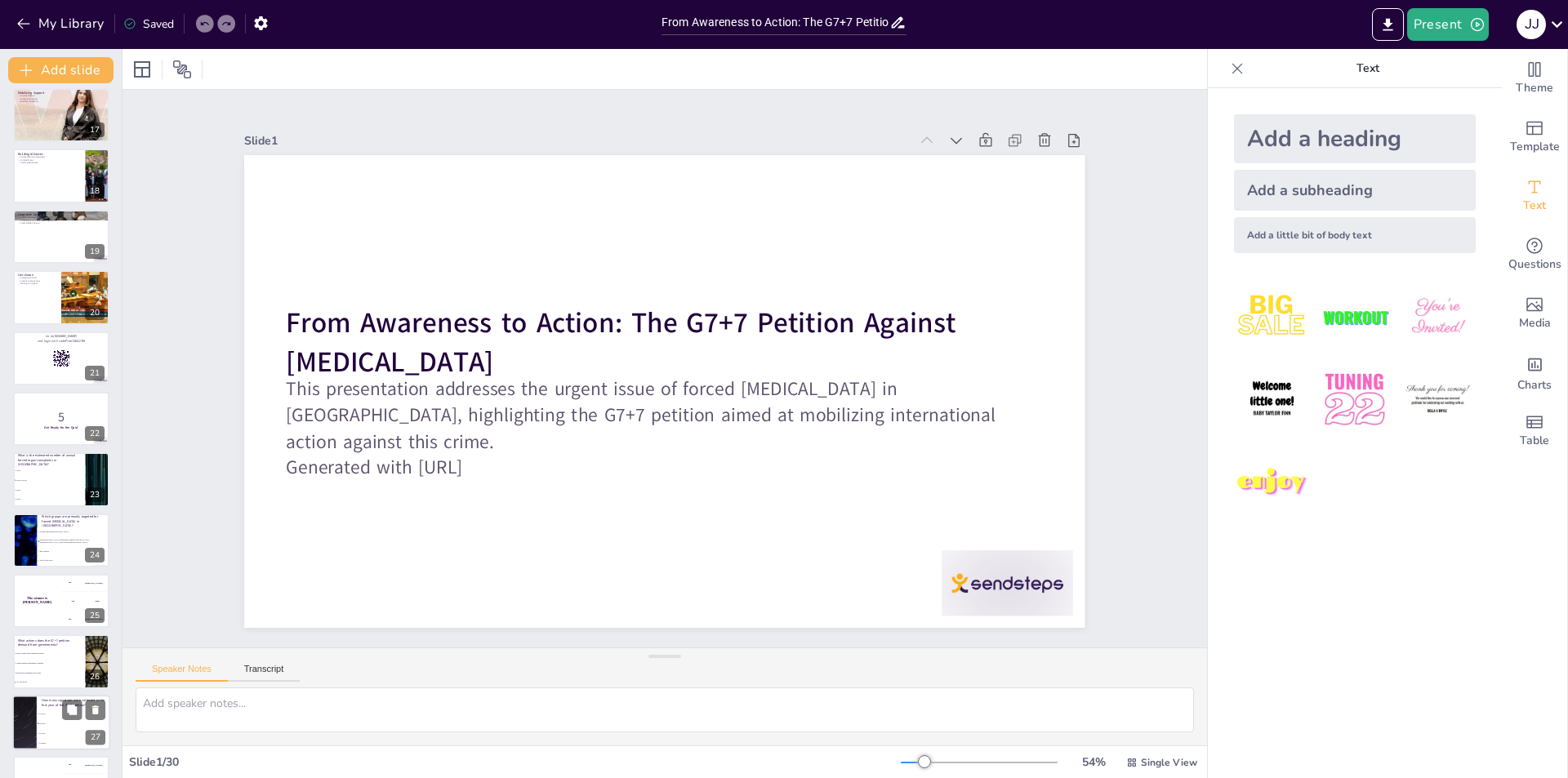
checkbox input "true"
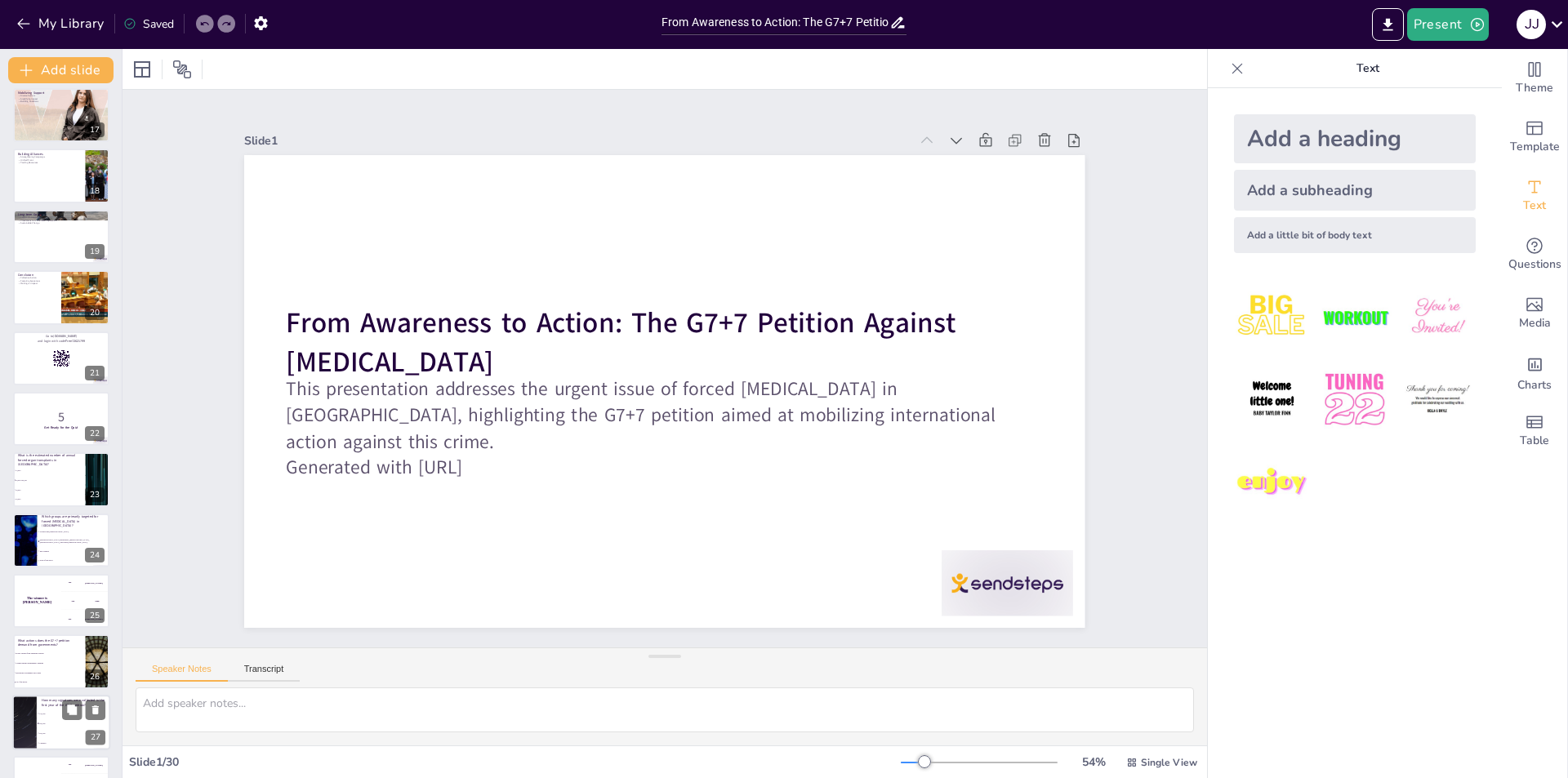
checkbox input "true"
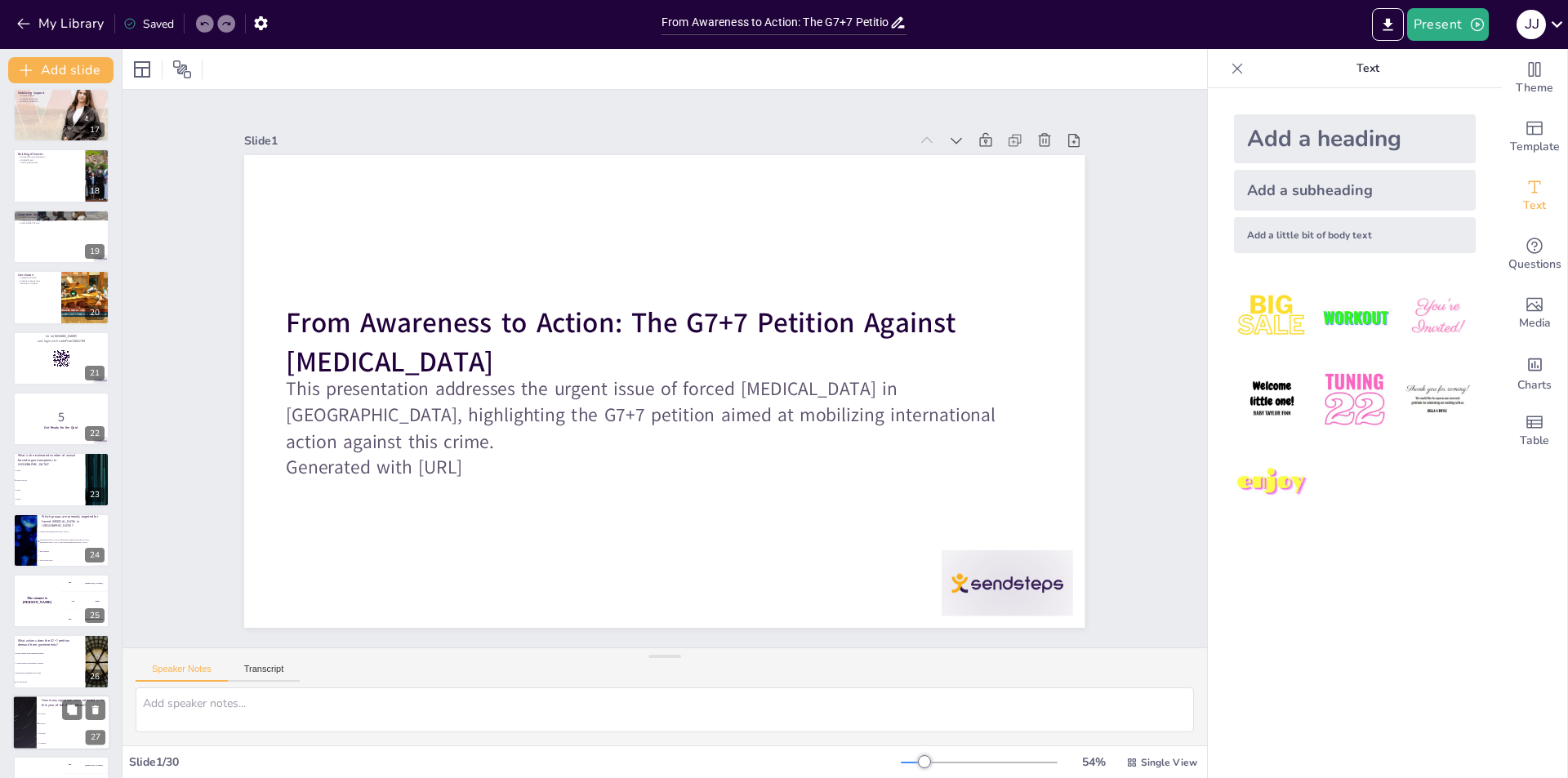
checkbox input "true"
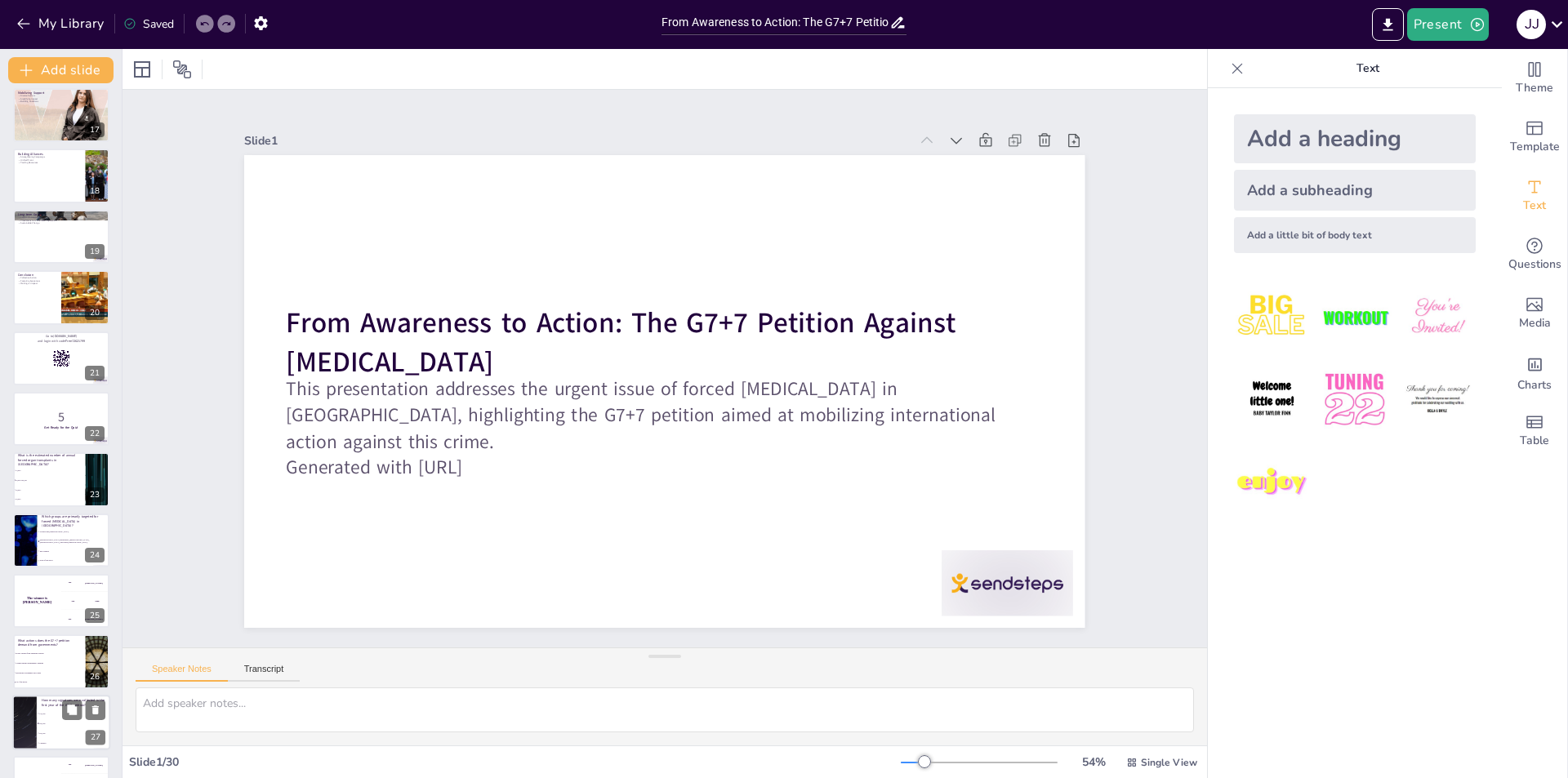
scroll to position [1147, 0]
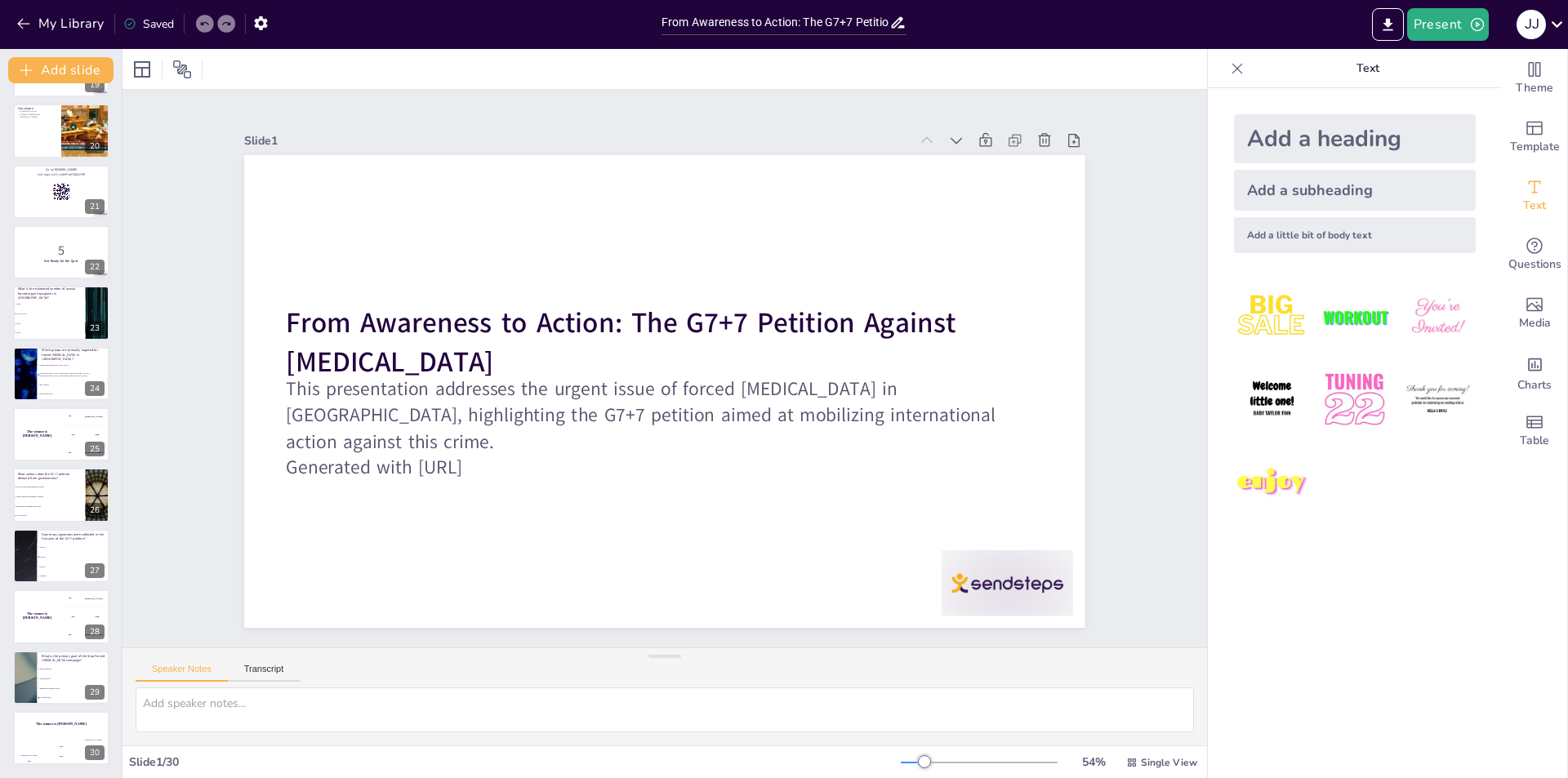
checkbox input "true"
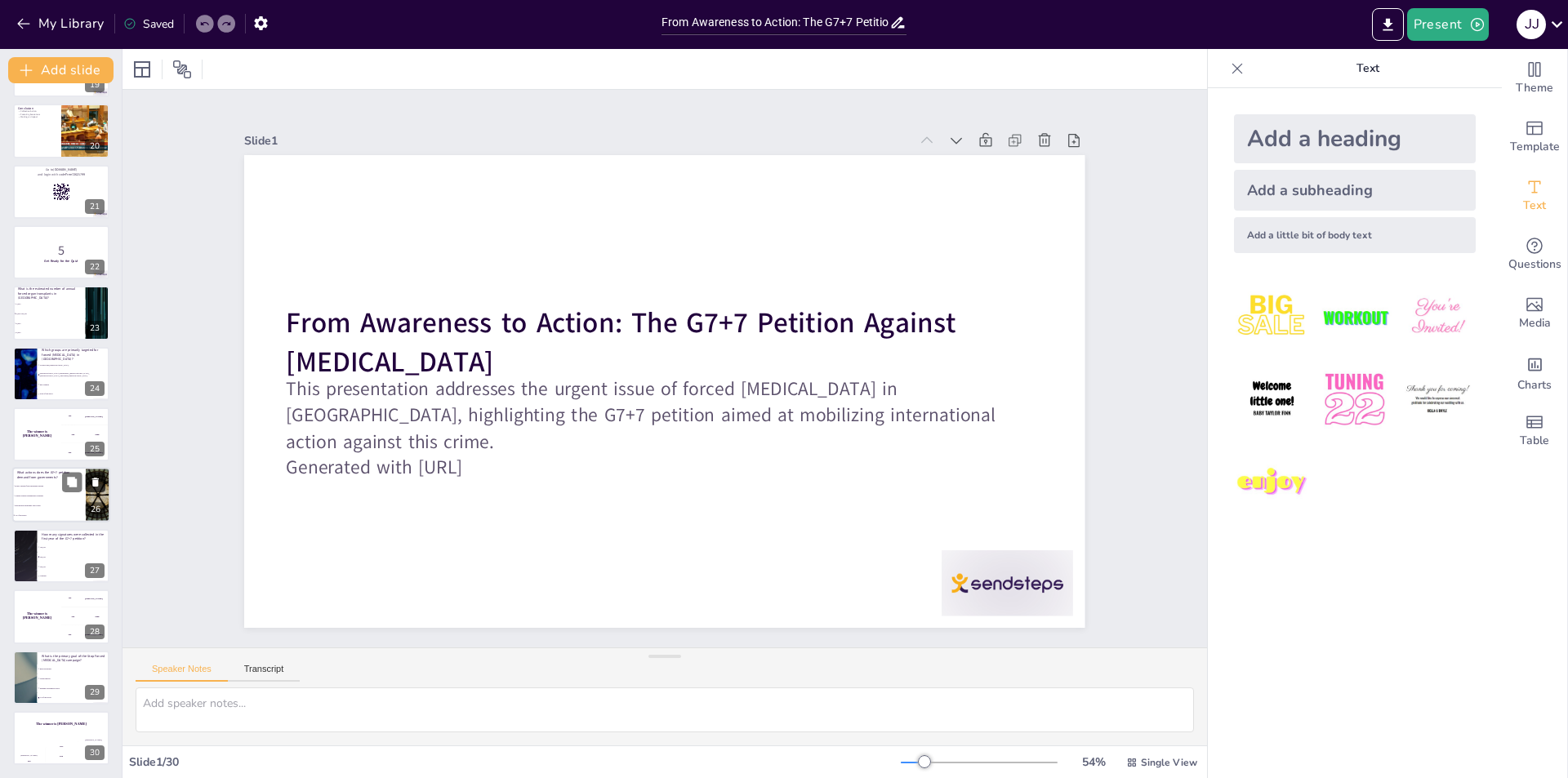
checkbox input "true"
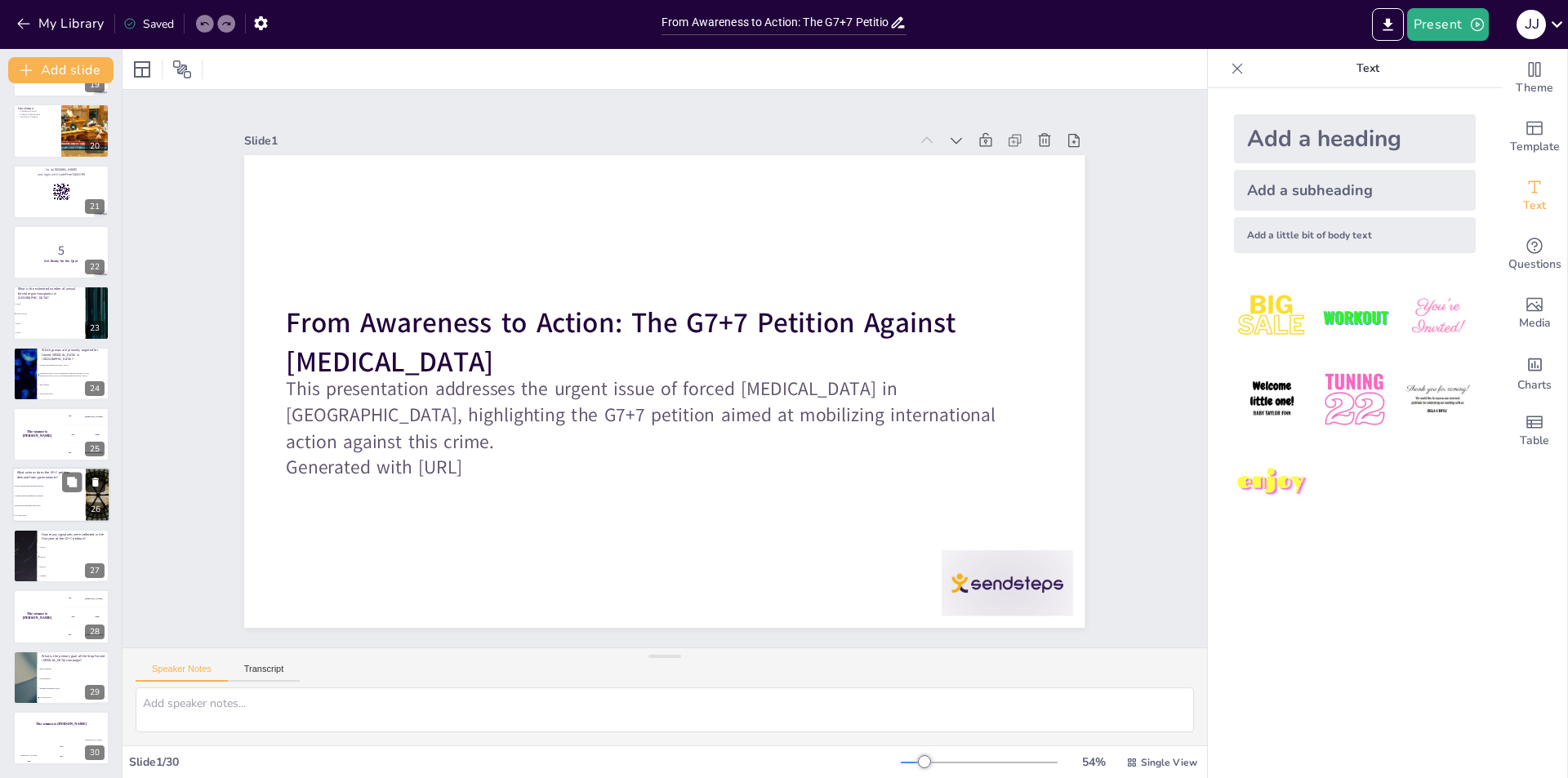
checkbox input "true"
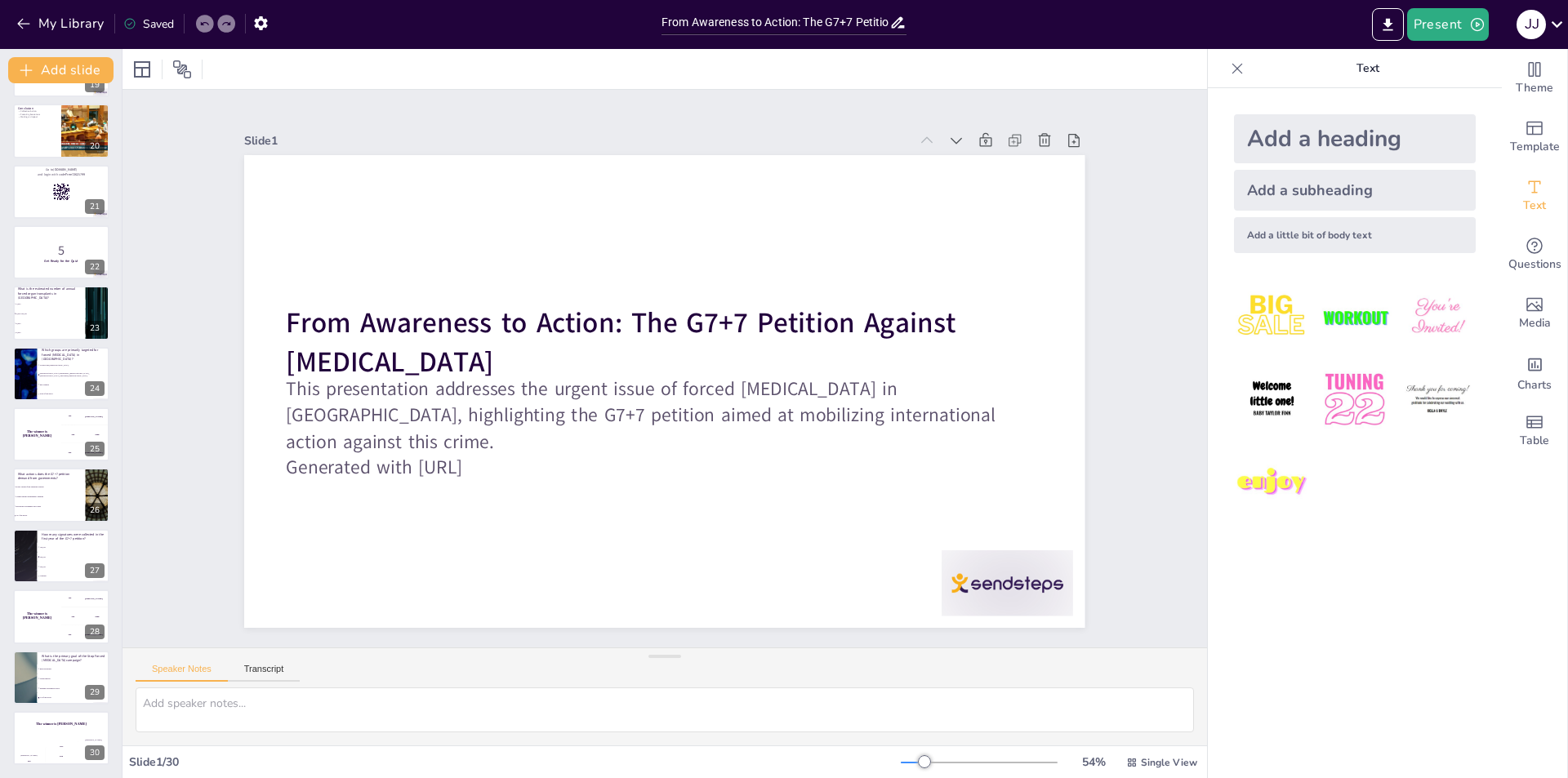
checkbox input "true"
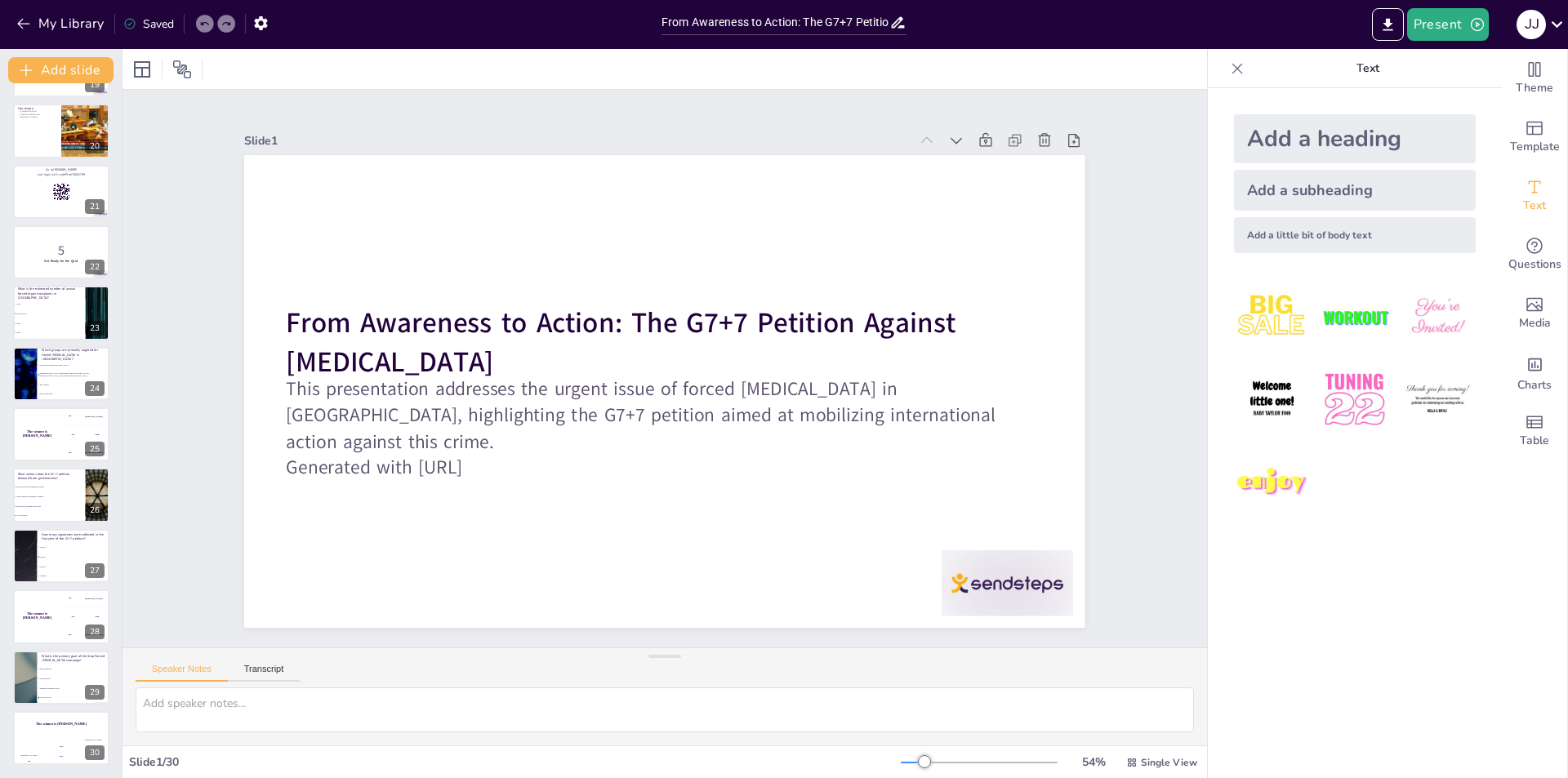
checkbox input "true"
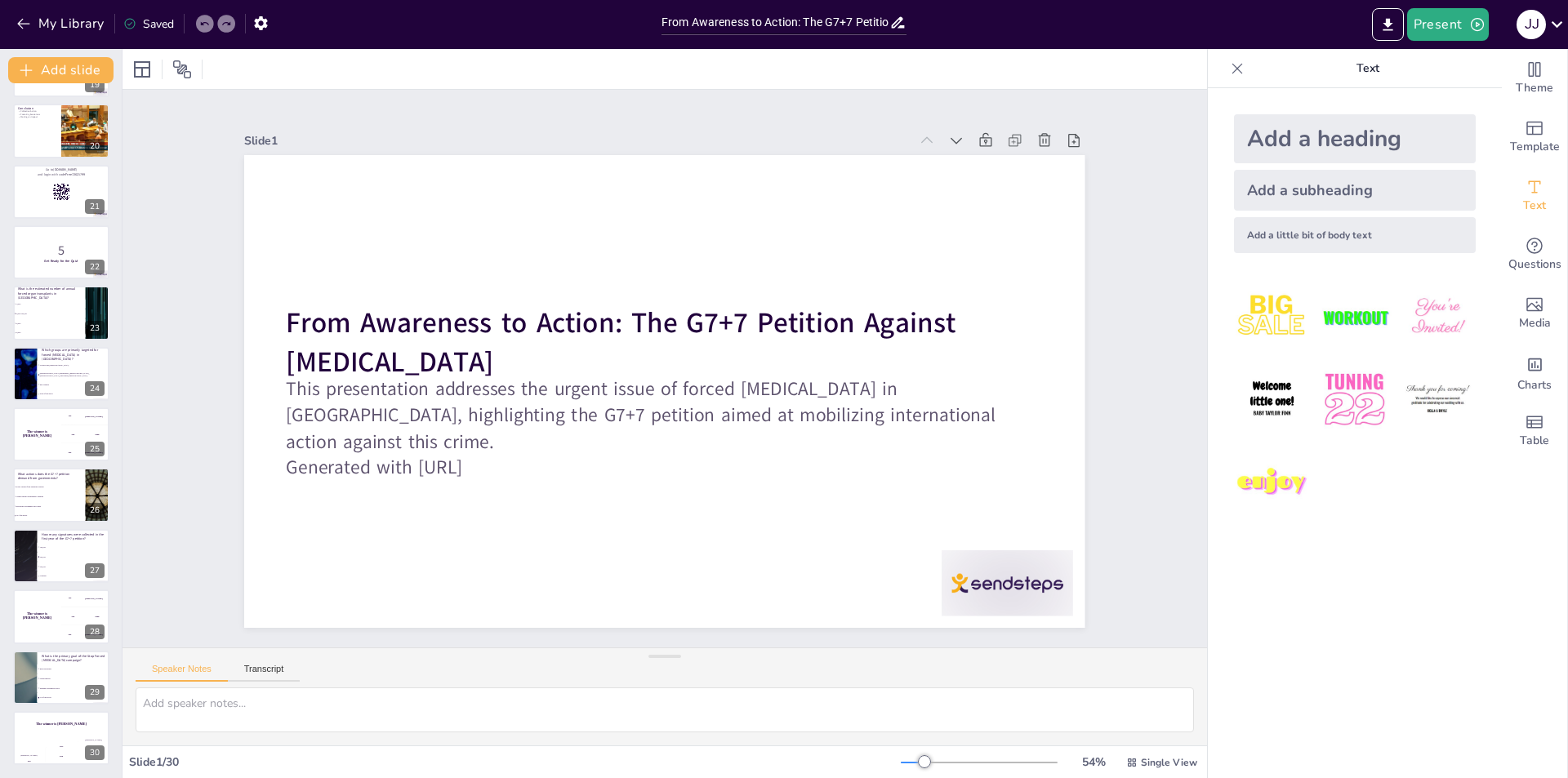
checkbox input "true"
